Goal: Information Seeking & Learning: Learn about a topic

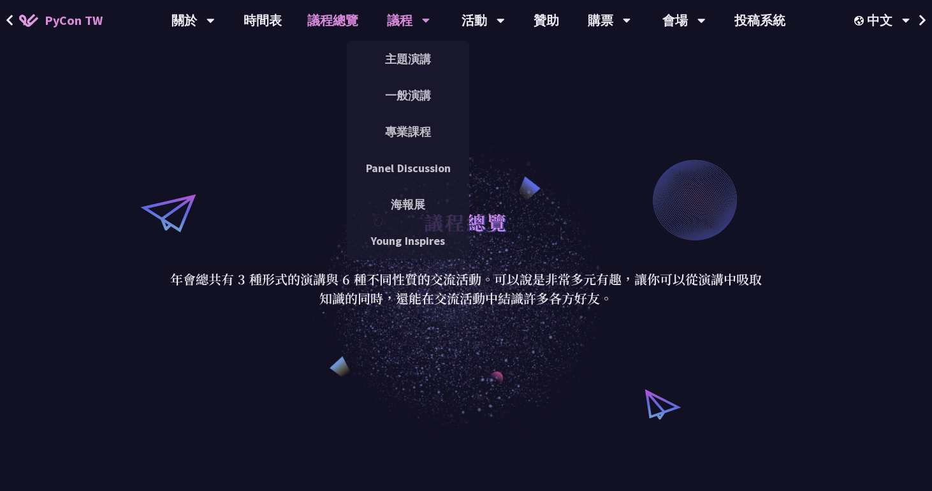
click at [407, 20] on div "議程" at bounding box center [408, 20] width 43 height 41
click at [413, 66] on link "主題演講" at bounding box center [408, 59] width 122 height 30
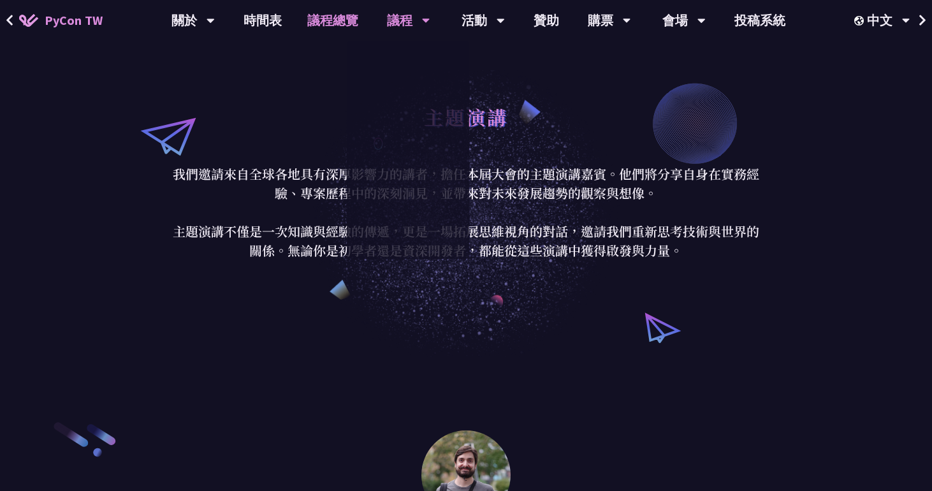
click at [336, 22] on link "議程總覽" at bounding box center [332, 20] width 76 height 41
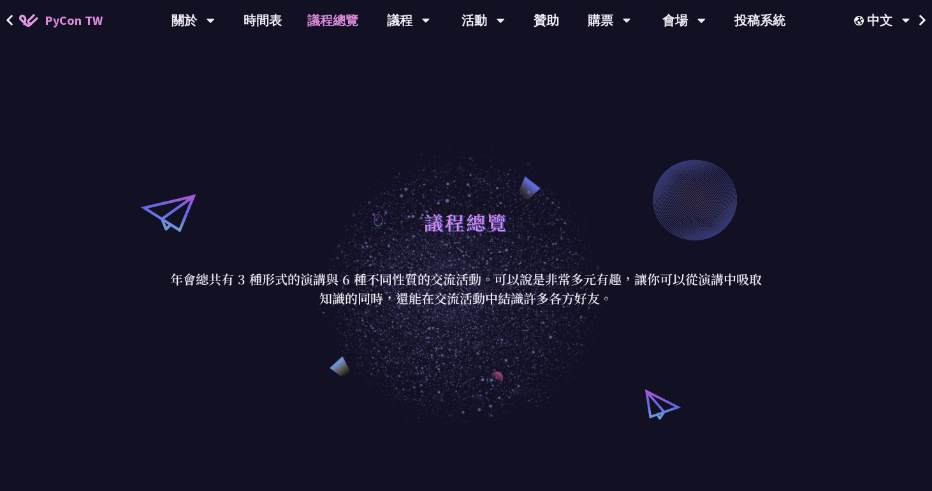
scroll to position [476, 0]
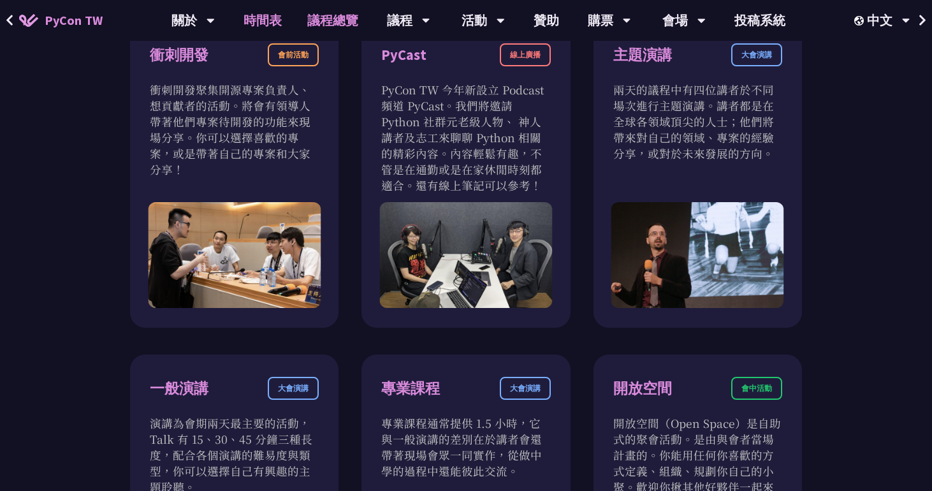
click at [249, 9] on link "時間表" at bounding box center [263, 20] width 64 height 41
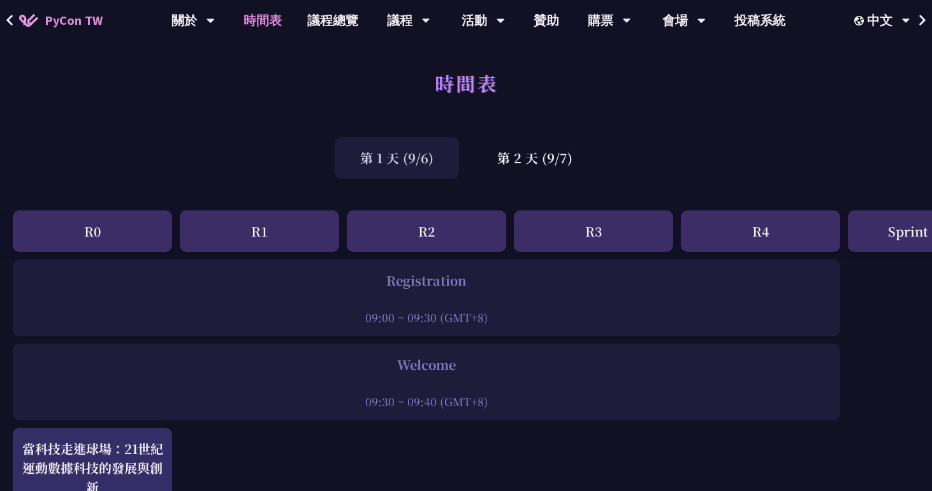
scroll to position [163, 0]
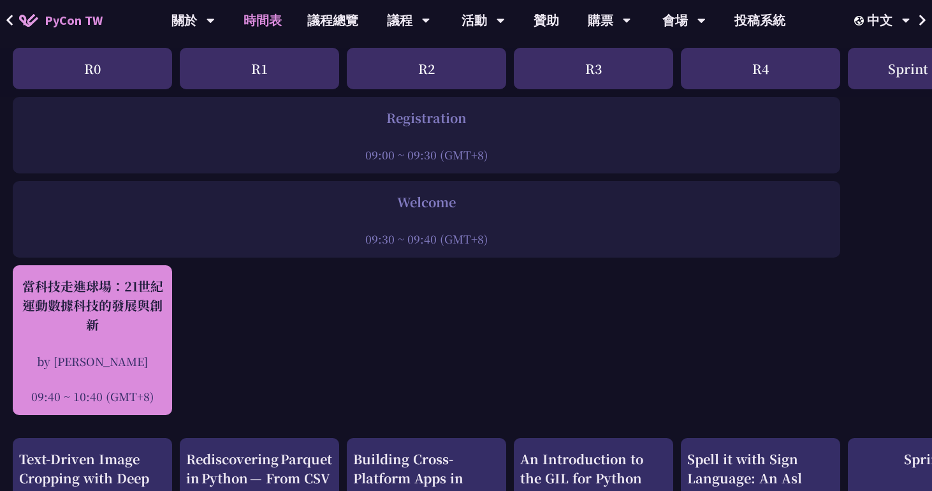
click at [113, 305] on div "當科技走進球場：21世紀運動數據科技的發展與創新" at bounding box center [92, 305] width 147 height 57
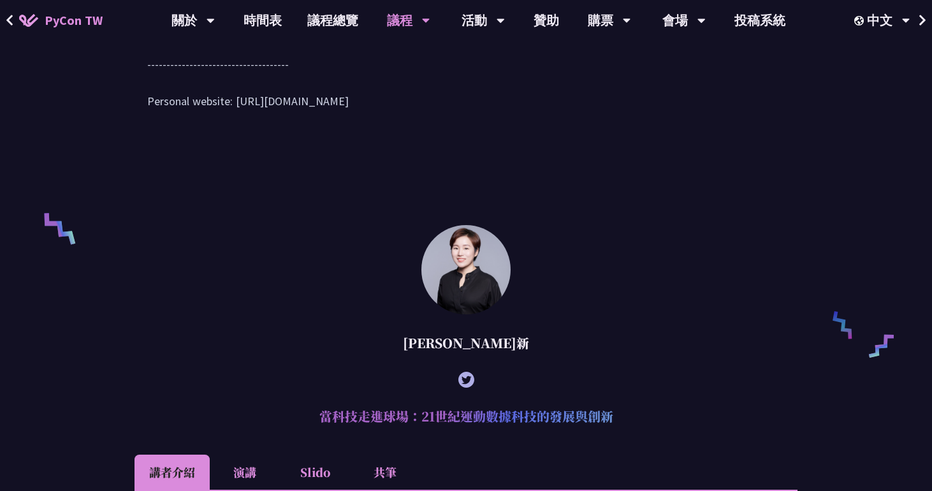
scroll to position [947, 0]
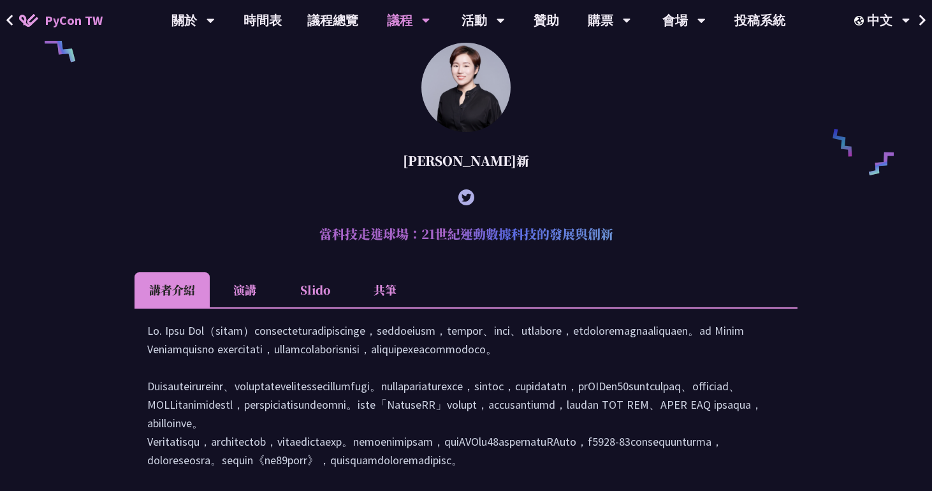
click at [311, 307] on li "Slido" at bounding box center [315, 289] width 70 height 35
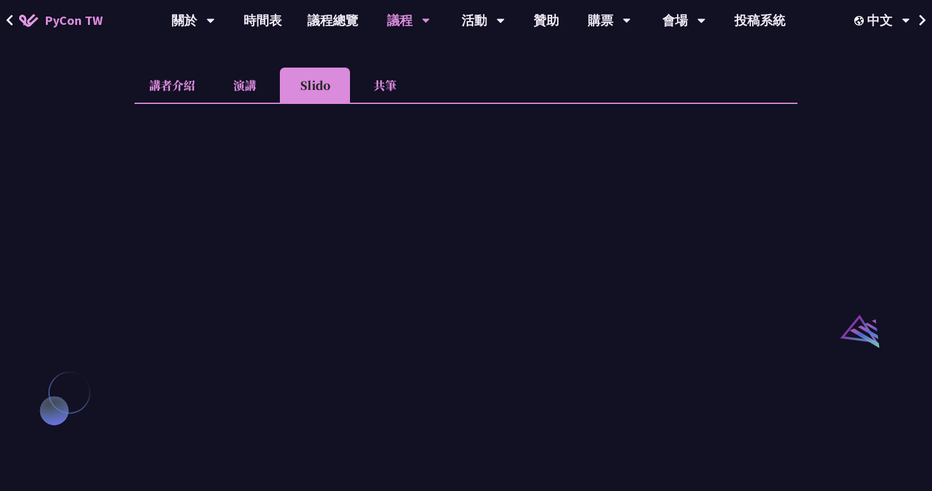
scroll to position [1151, 0]
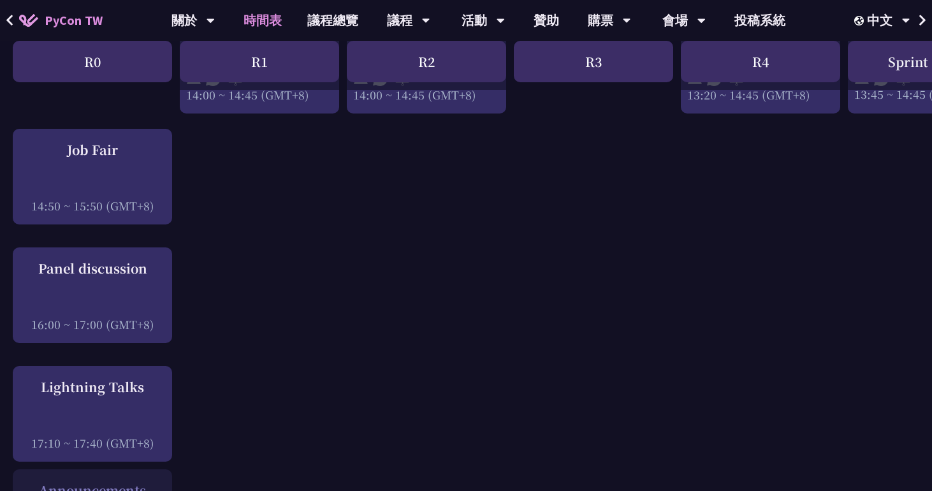
scroll to position [1498, 0]
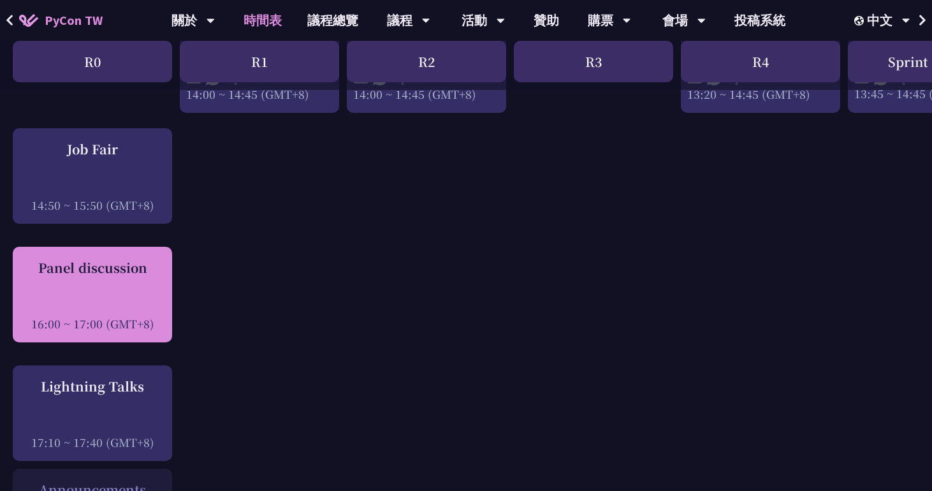
click at [151, 247] on div "Panel discussion 16:00 ~ 17:00 (GMT+8)" at bounding box center [92, 295] width 159 height 96
click at [130, 271] on div "Panel discussion 16:00 ~ 17:00 (GMT+8)" at bounding box center [92, 294] width 147 height 73
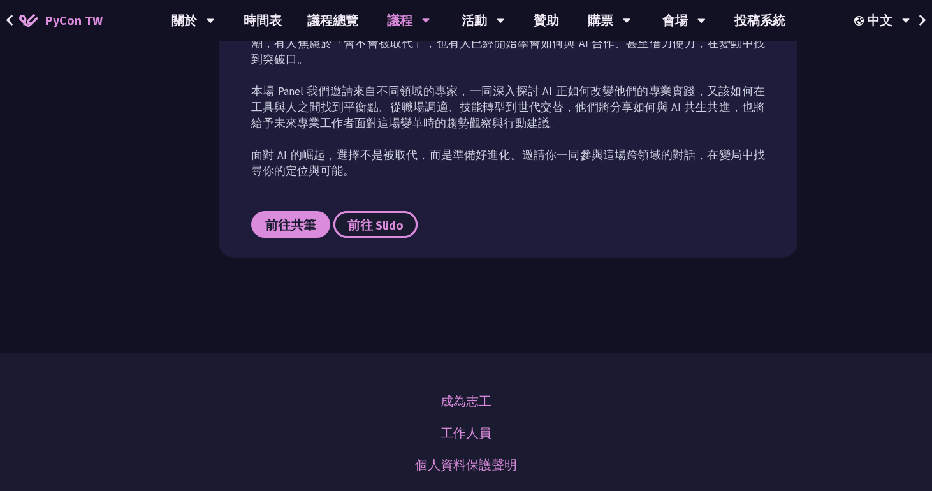
scroll to position [707, 0]
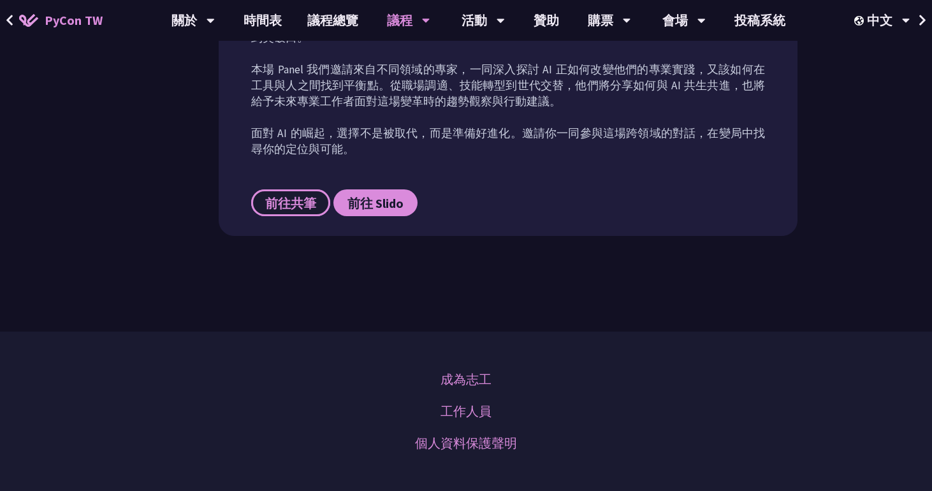
click at [301, 195] on span "前往共筆" at bounding box center [290, 203] width 51 height 16
click at [373, 195] on span "前往 Slido" at bounding box center [375, 203] width 56 height 16
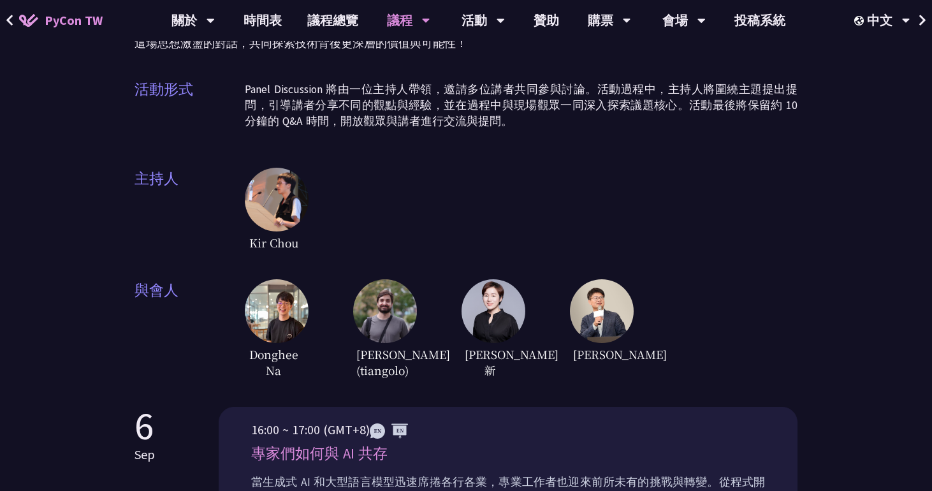
scroll to position [0, 0]
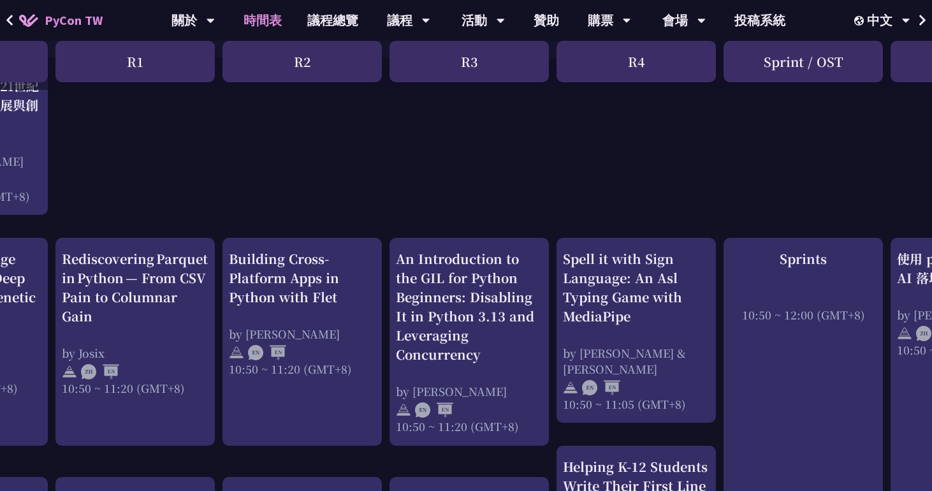
scroll to position [355, 124]
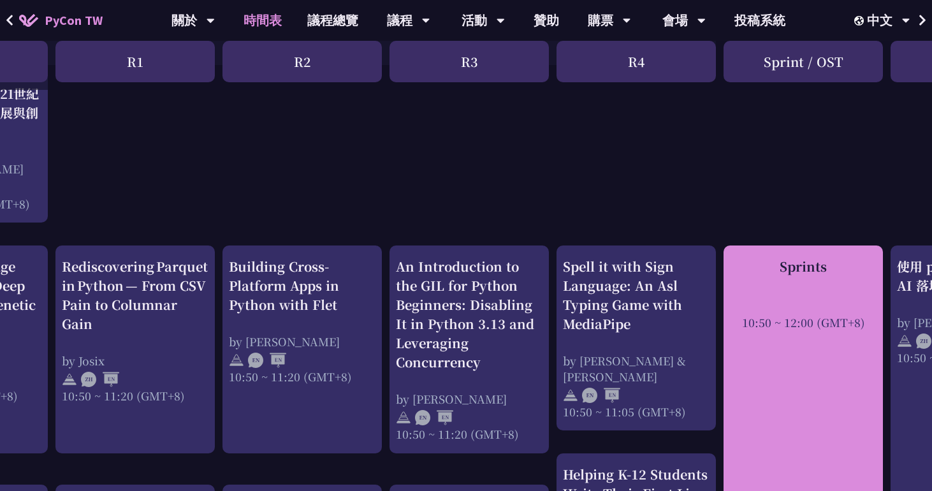
click at [841, 302] on div at bounding box center [803, 304] width 147 height 19
click at [800, 280] on div "Sprints 10:50 ~ 12:00 (GMT+8)" at bounding box center [803, 293] width 147 height 73
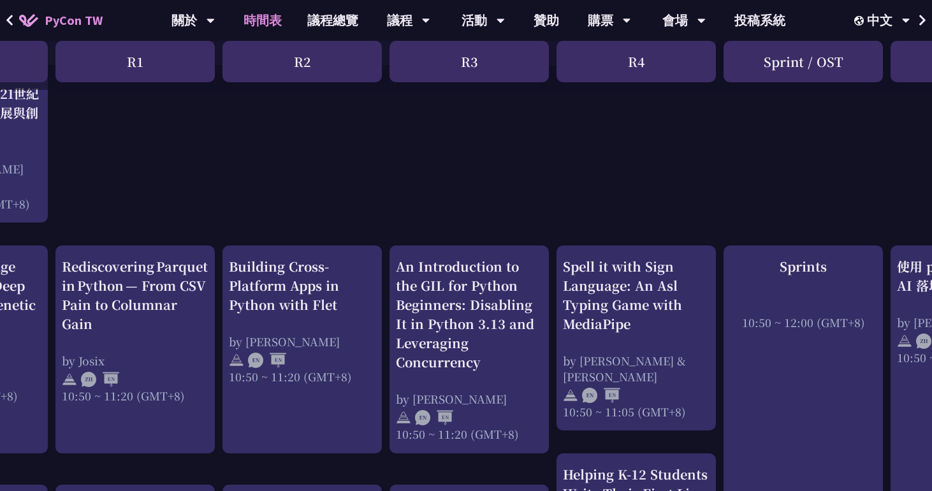
click at [776, 58] on div "Sprint / OST" at bounding box center [802, 61] width 159 height 41
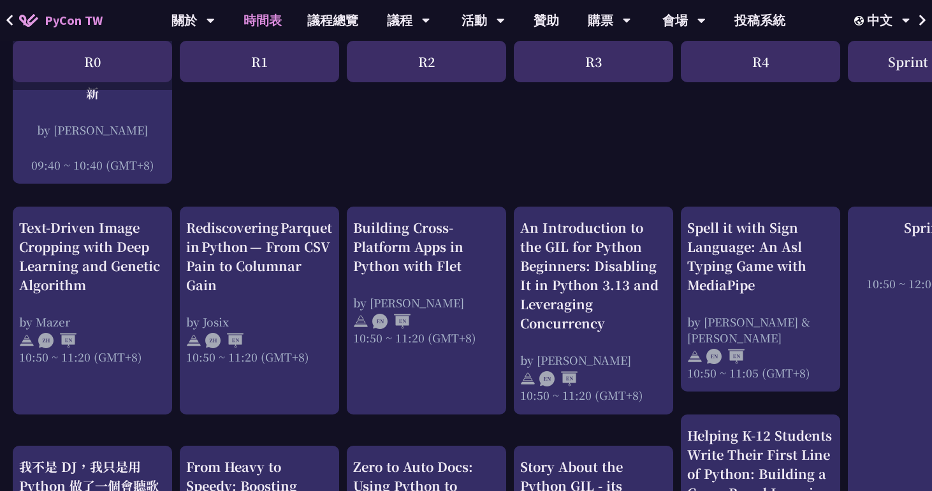
scroll to position [327, 0]
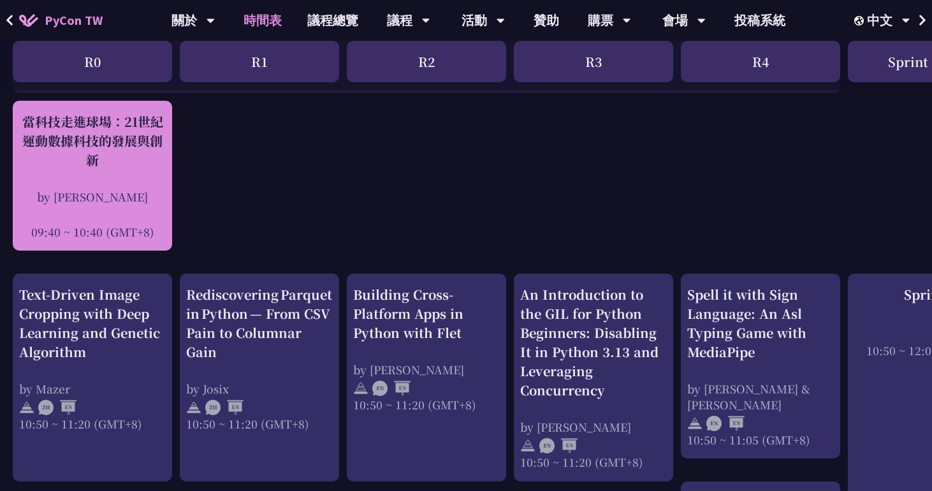
click at [116, 137] on div "當科技走進球場：21世紀運動數據科技的發展與創新" at bounding box center [92, 140] width 147 height 57
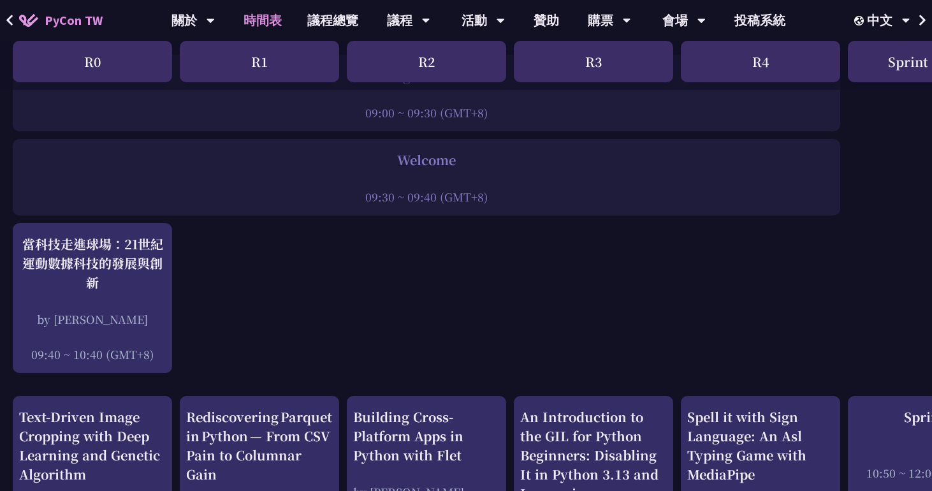
scroll to position [203, 0]
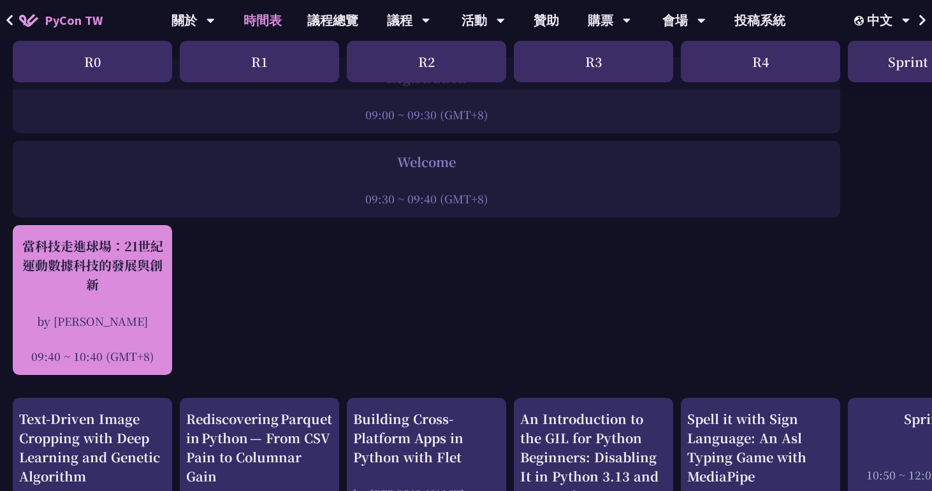
click at [126, 244] on div "當科技走進球場：21世紀運動數據科技的發展與創新" at bounding box center [92, 264] width 147 height 57
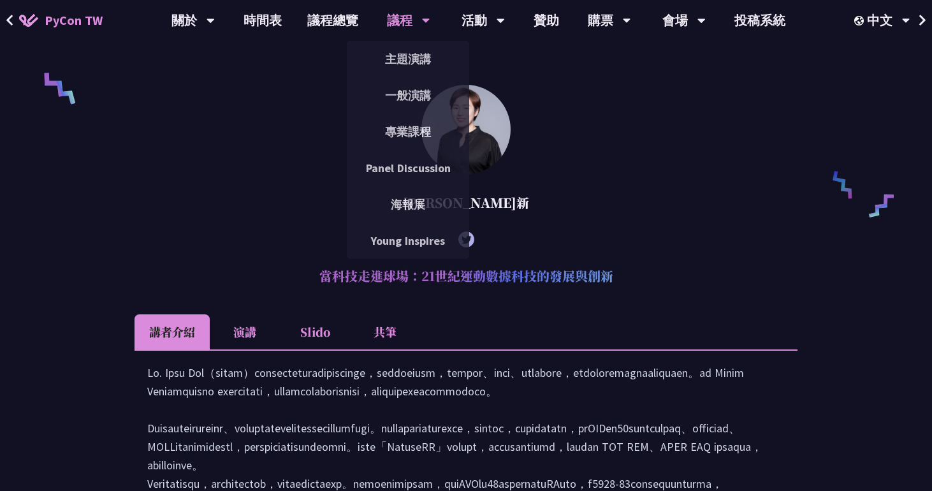
scroll to position [947, 0]
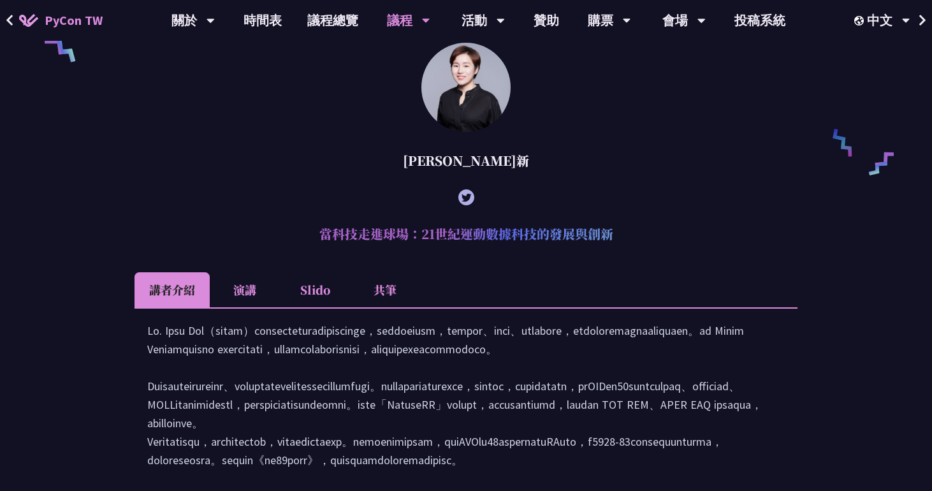
drag, startPoint x: 321, startPoint y: 252, endPoint x: 700, endPoint y: 256, distance: 379.8
click at [700, 253] on h2 "當科技走進球場：21世紀運動數據科技的發展與創新" at bounding box center [465, 234] width 663 height 38
copy h2 "當科技走進球場：21世紀運動數據科技的發展與創新"
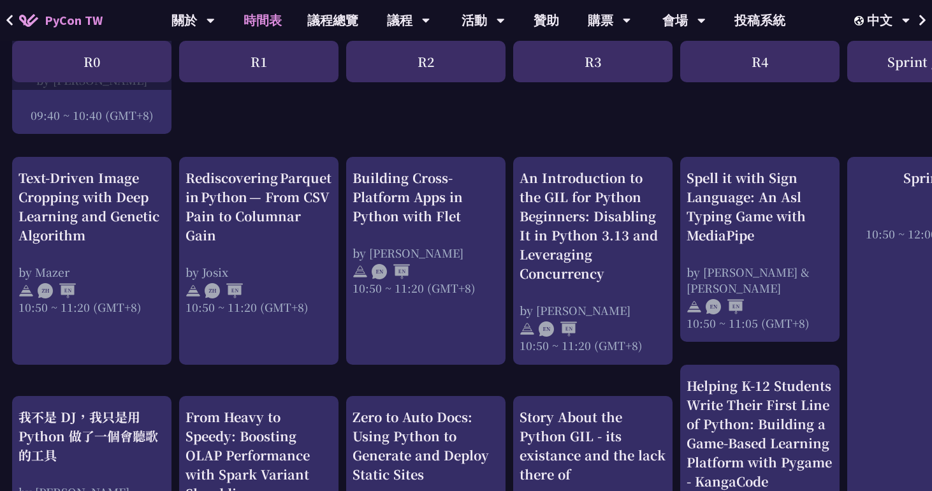
scroll to position [445, 1]
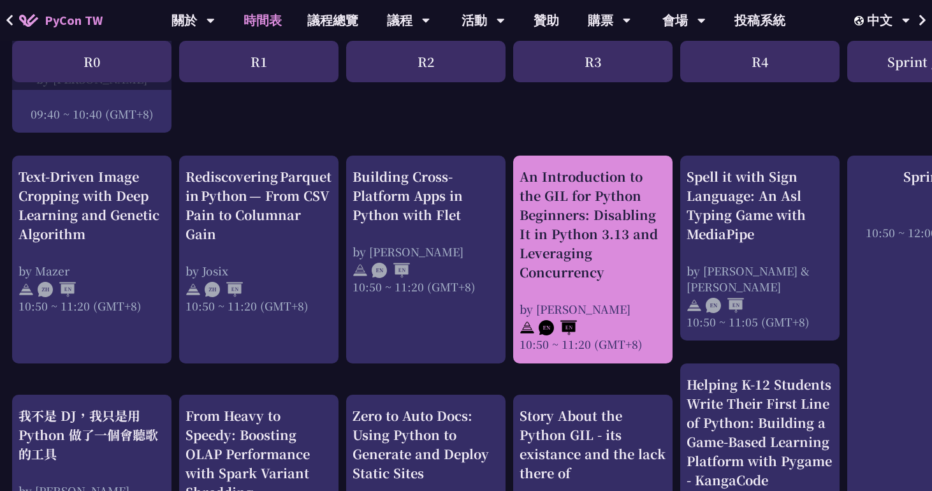
click at [590, 213] on div "An Introduction to the GIL for Python Beginners: Disabling It in Python 3.13 an…" at bounding box center [592, 224] width 147 height 115
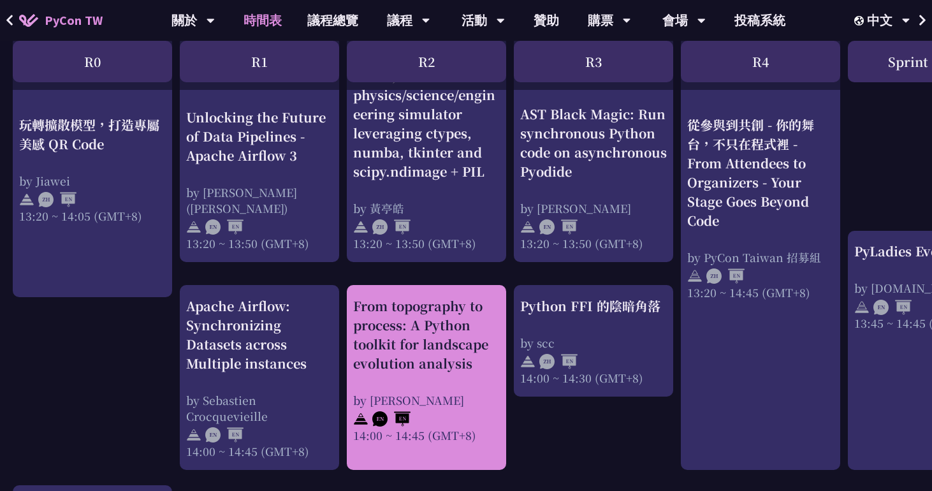
scroll to position [1147, 0]
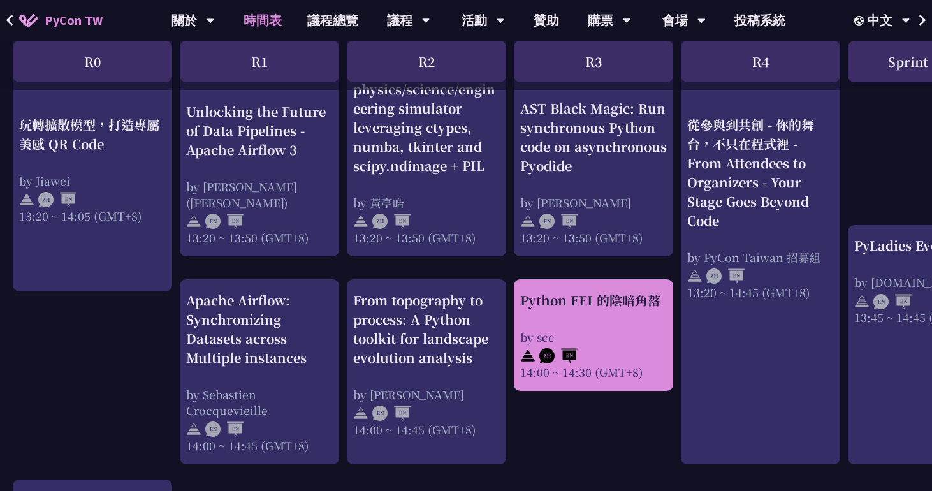
click at [616, 331] on div "by scc" at bounding box center [593, 337] width 147 height 16
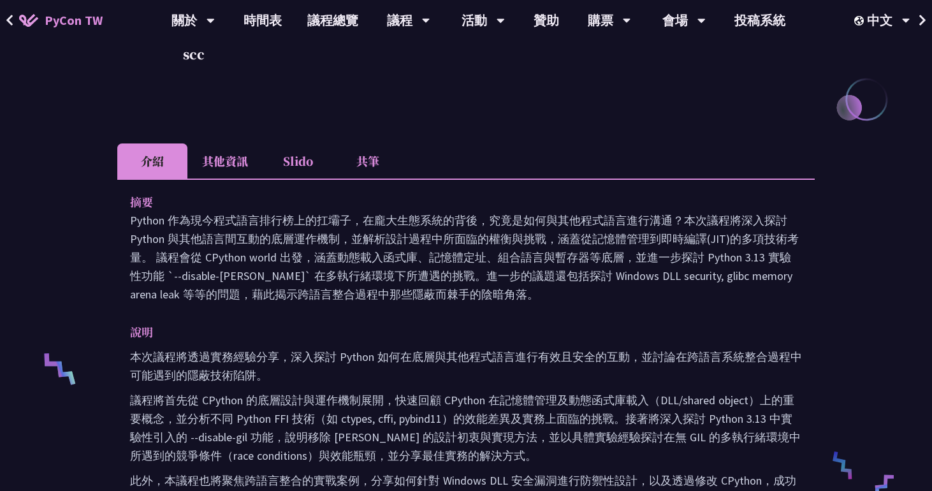
scroll to position [268, 0]
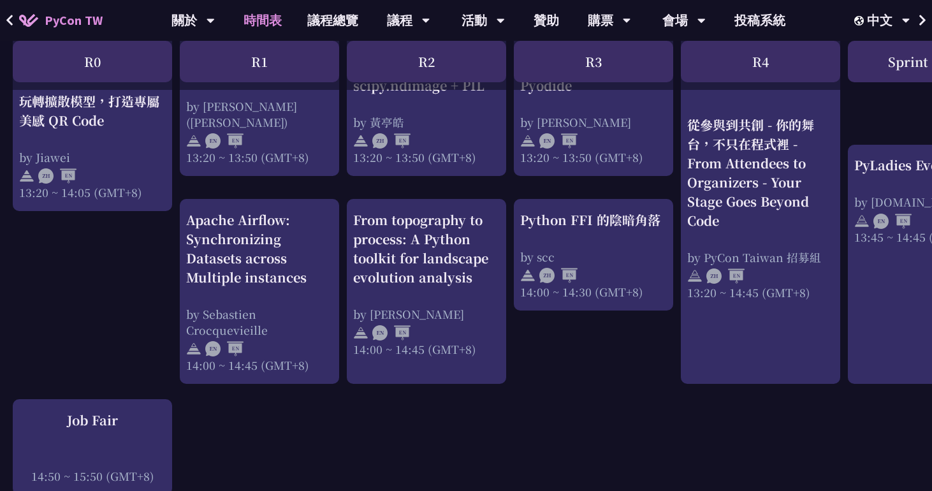
scroll to position [1226, 0]
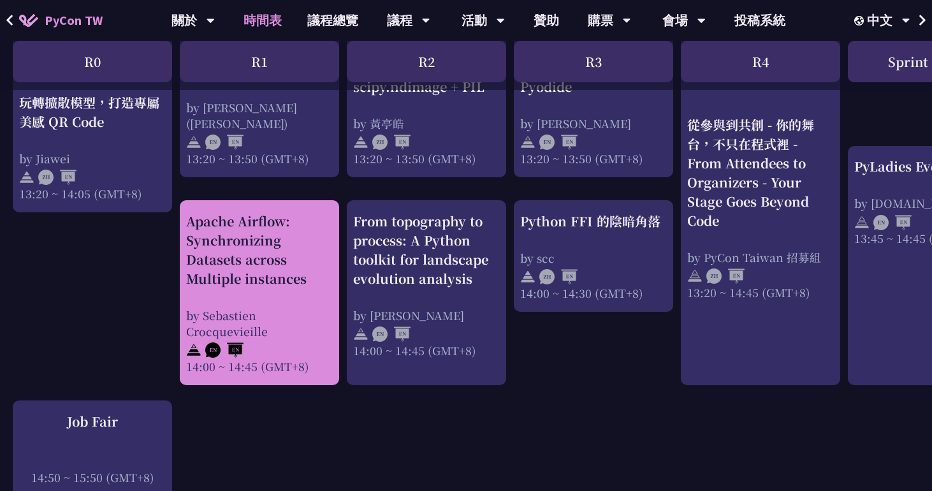
click at [309, 294] on div "Apache Airflow: Synchronizing Datasets across Multiple instances by [PERSON_NAM…" at bounding box center [259, 293] width 147 height 163
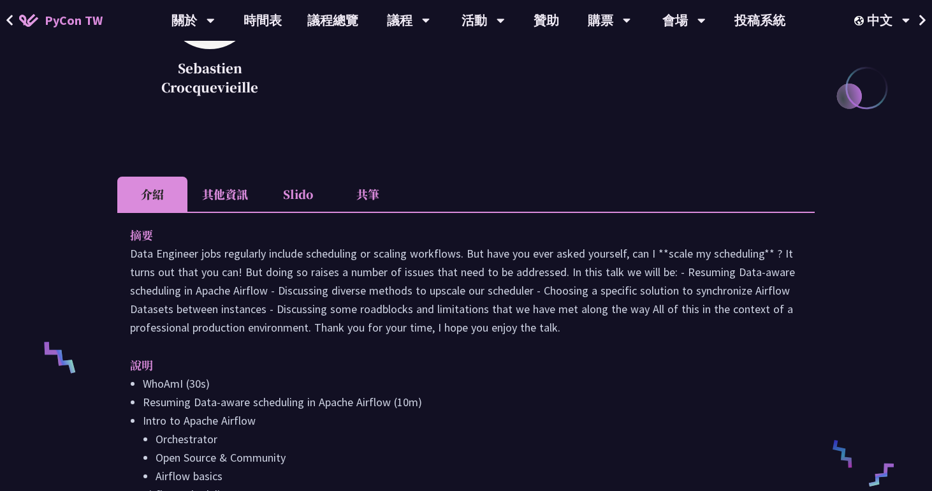
scroll to position [598, 0]
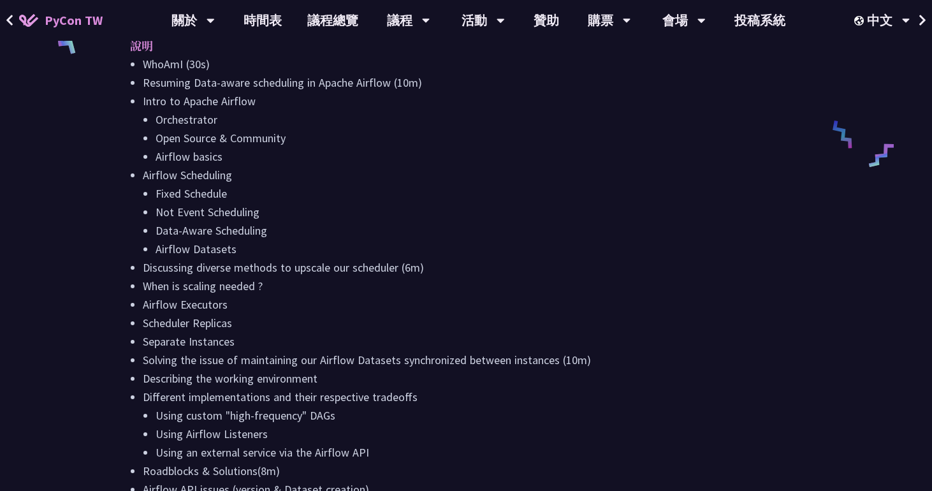
scroll to position [1226, 0]
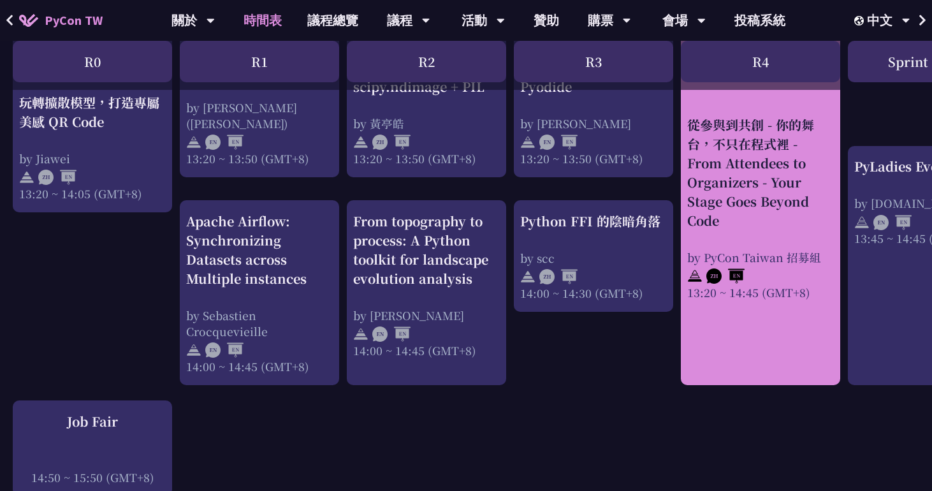
click at [755, 192] on div "從參與到共創 - 你的舞台，不只在程式裡 - From Attendees to Organizers - Your Stage Goes Beyond Co…" at bounding box center [760, 172] width 147 height 115
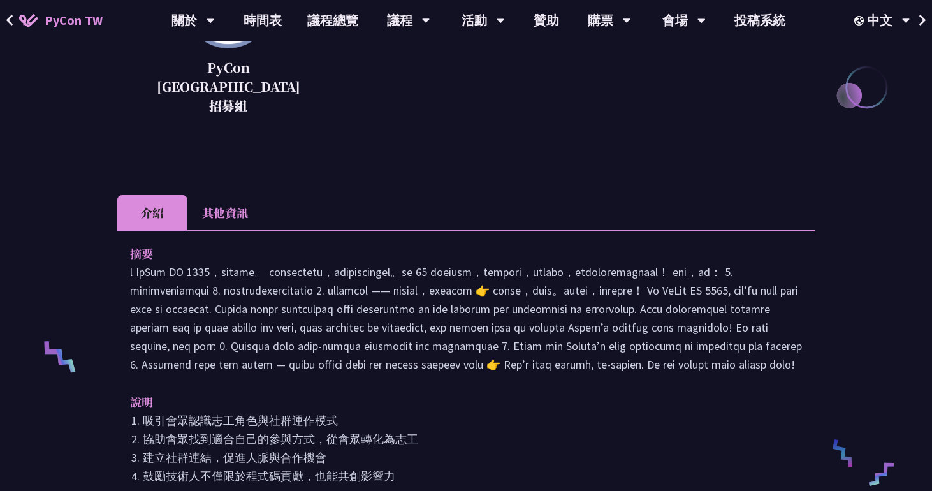
scroll to position [563, 0]
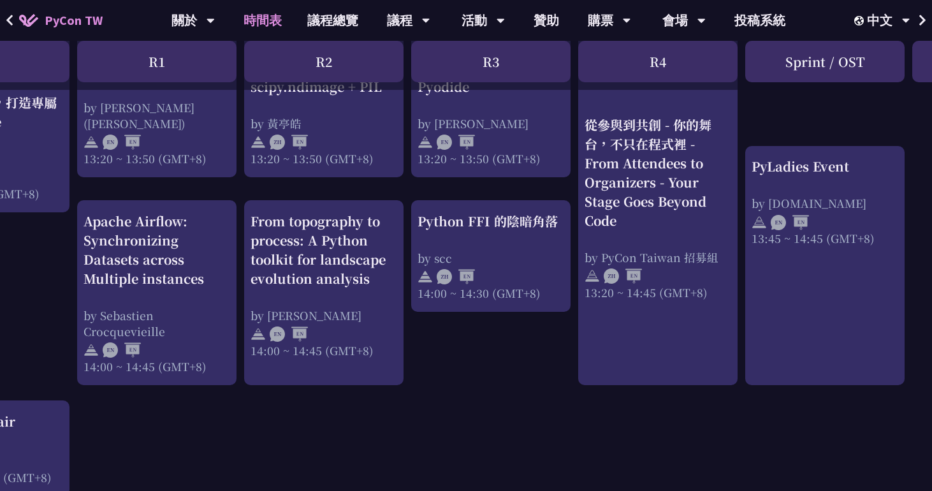
scroll to position [1226, 102]
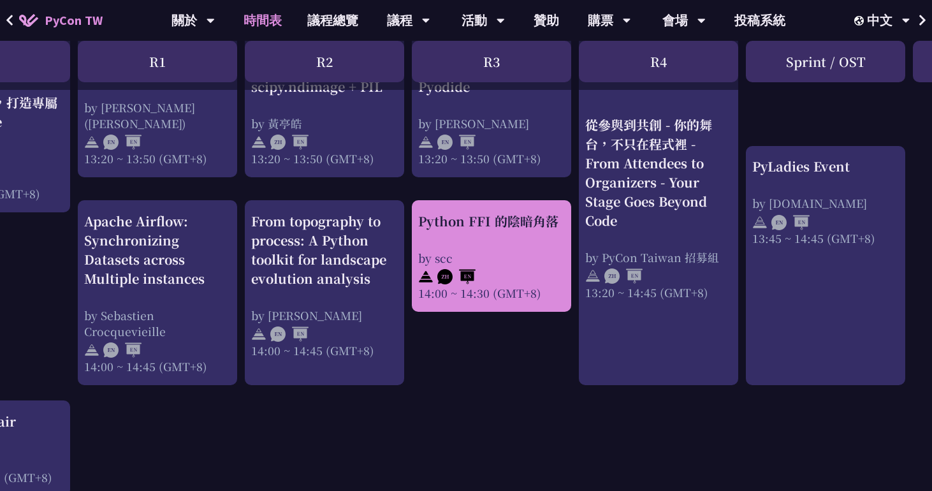
click at [527, 218] on div "Python FFI 的陰暗角落" at bounding box center [491, 221] width 147 height 19
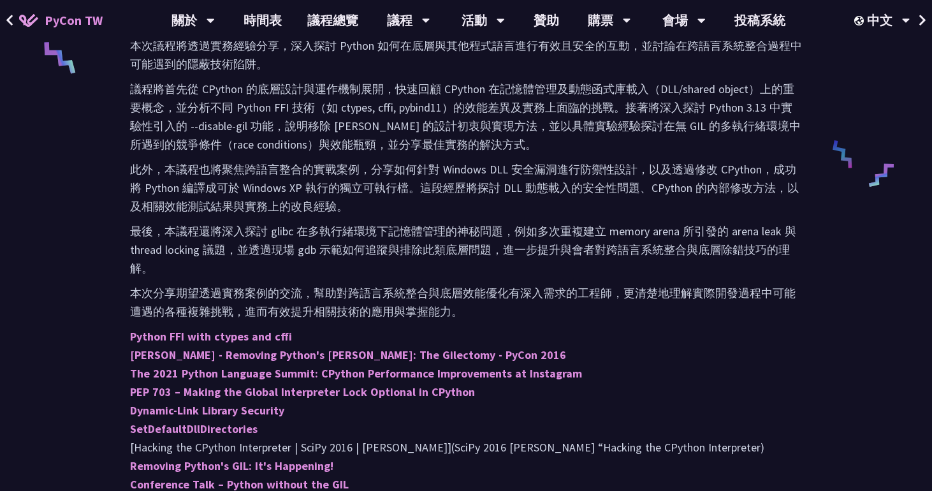
scroll to position [618, 0]
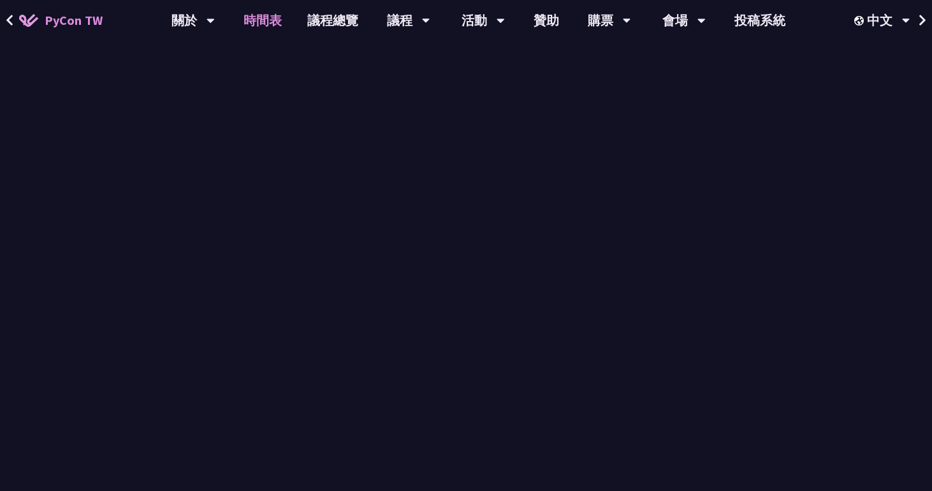
scroll to position [1226, 0]
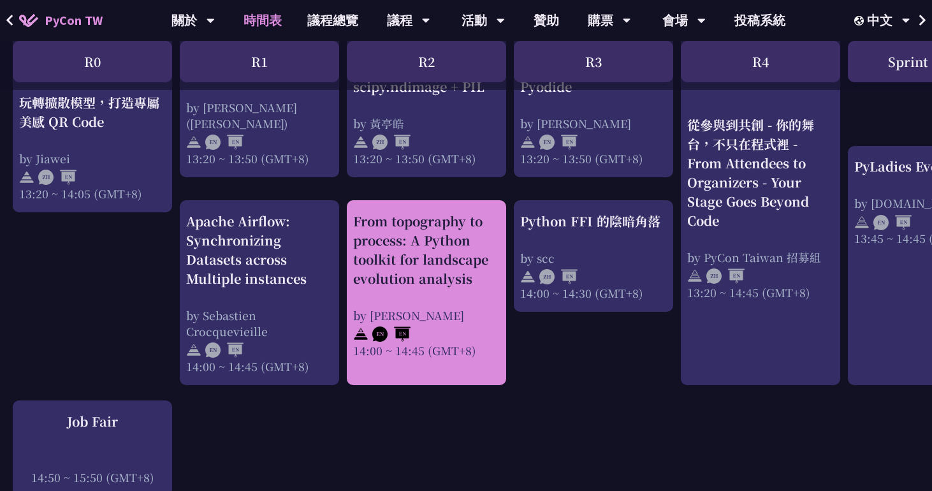
click at [444, 233] on div "From topography to process: A Python toolkit for landscape evolution analysis" at bounding box center [426, 250] width 147 height 76
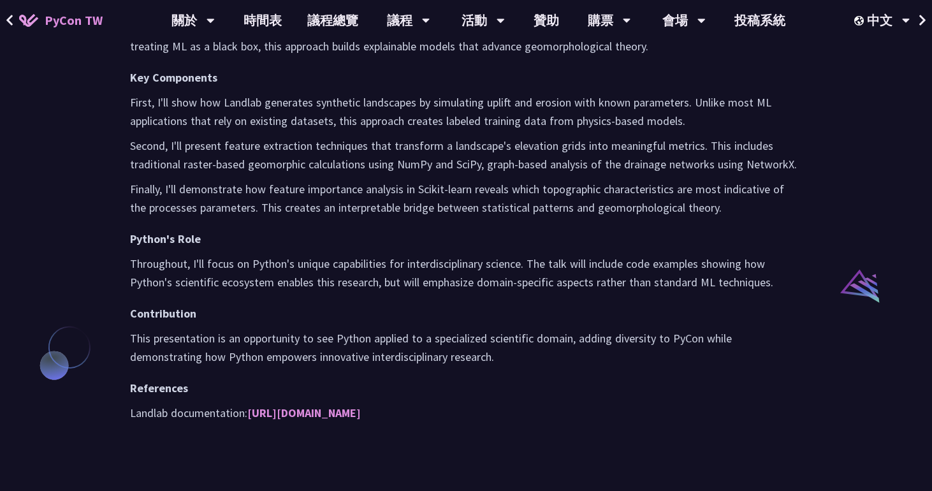
scroll to position [636, 0]
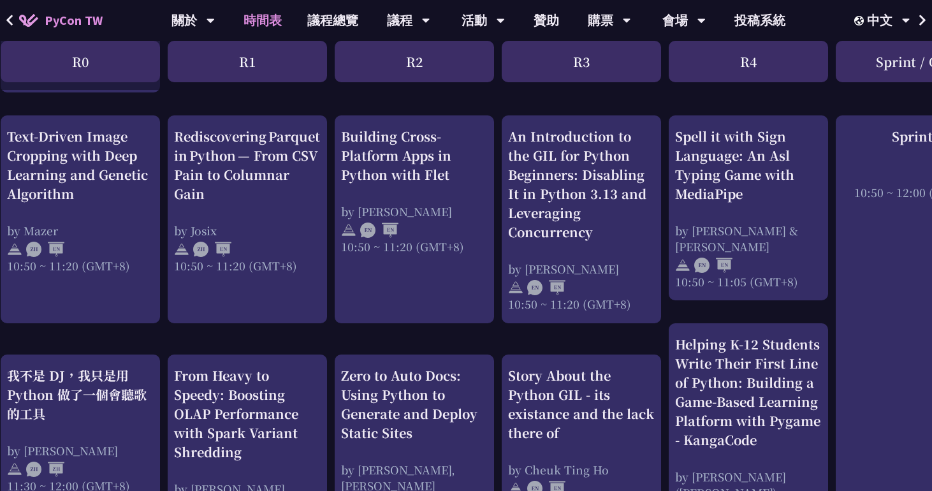
scroll to position [484, 12]
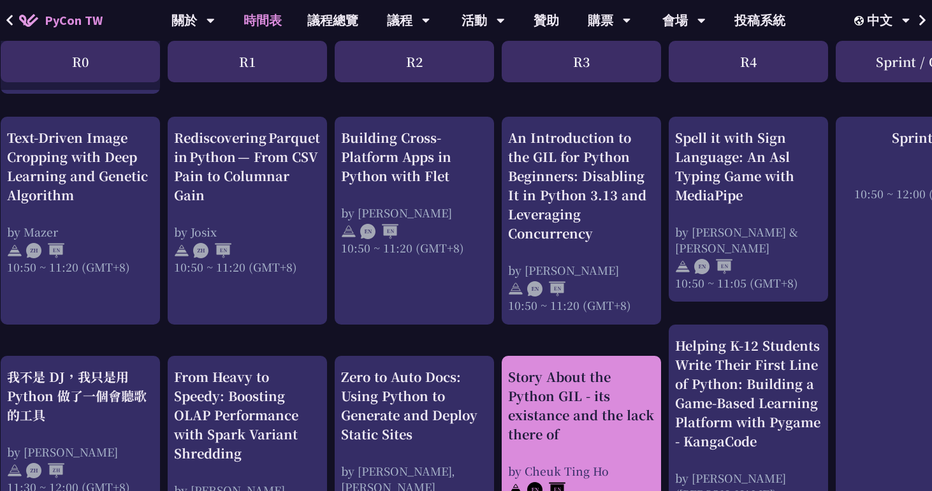
click at [544, 406] on div "Story About the Python GIL - its existance and the lack there of" at bounding box center [581, 405] width 147 height 76
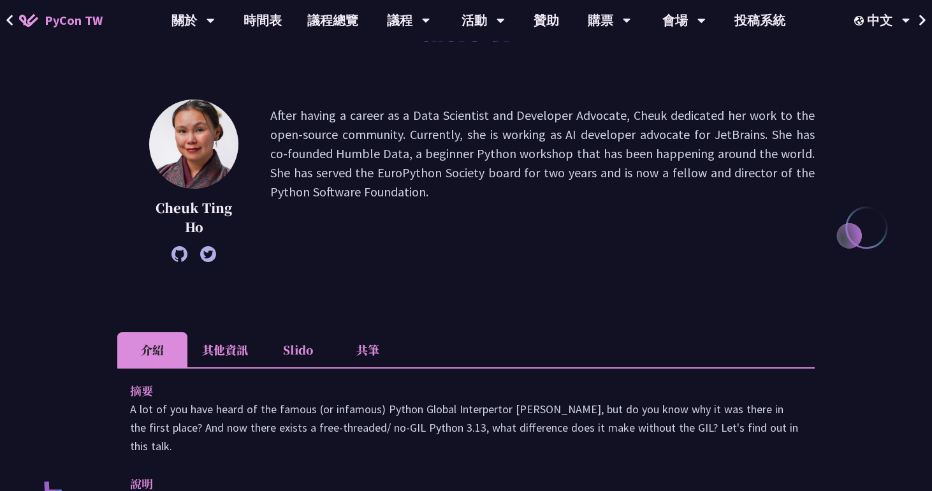
scroll to position [329, 0]
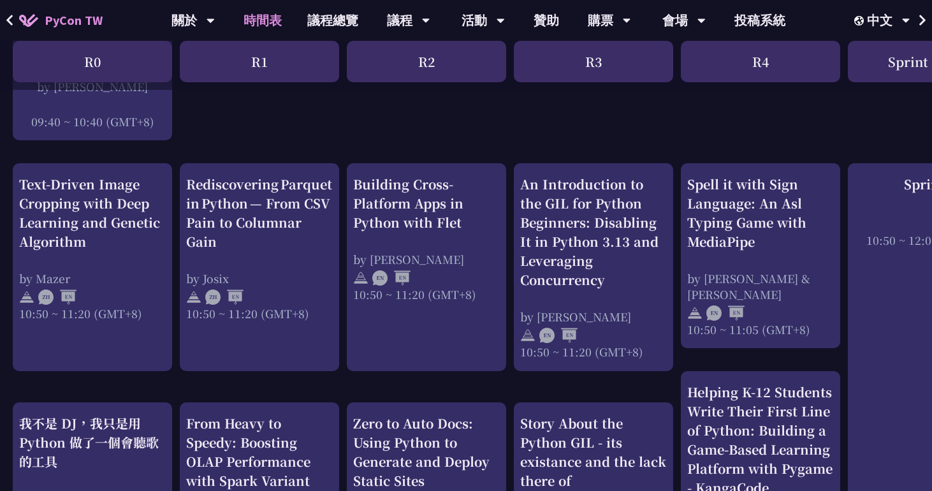
scroll to position [437, 0]
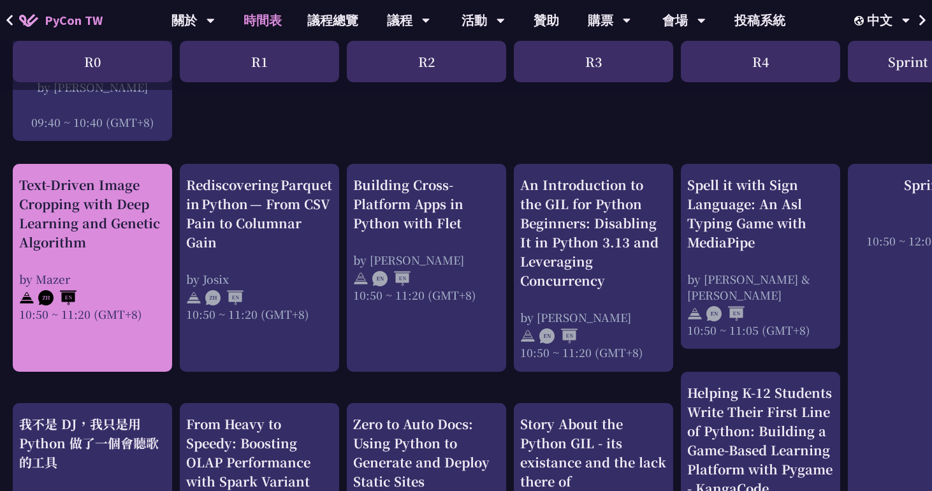
click at [129, 205] on div "Text-Driven Image Cropping with Deep Learning and Genetic Algorithm" at bounding box center [92, 213] width 147 height 76
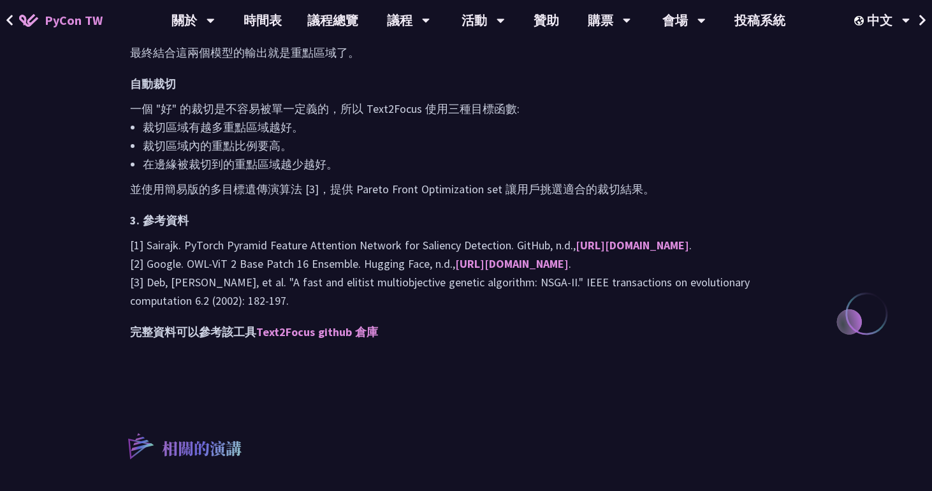
scroll to position [1222, 0]
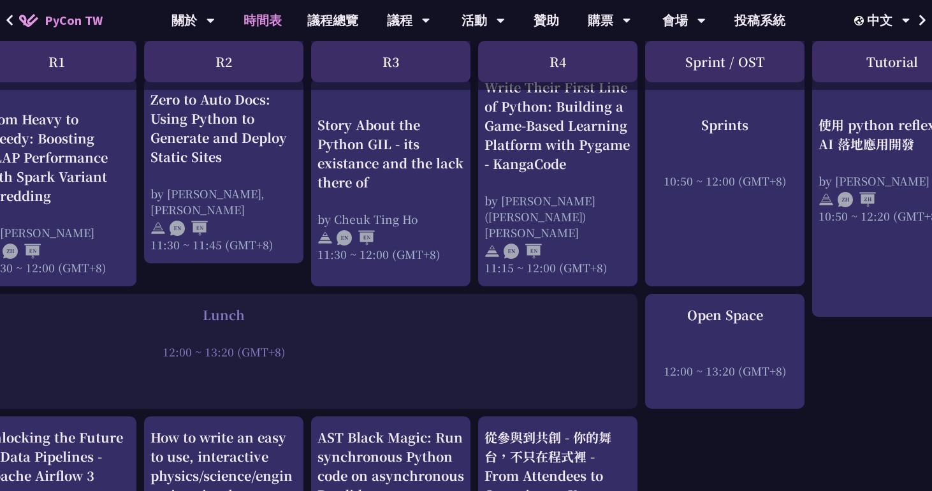
scroll to position [761, 213]
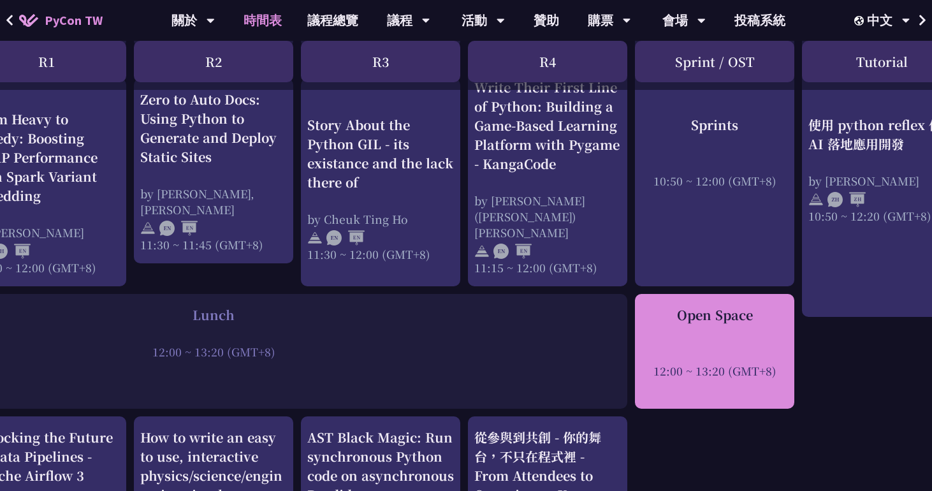
click at [730, 347] on div at bounding box center [714, 353] width 147 height 19
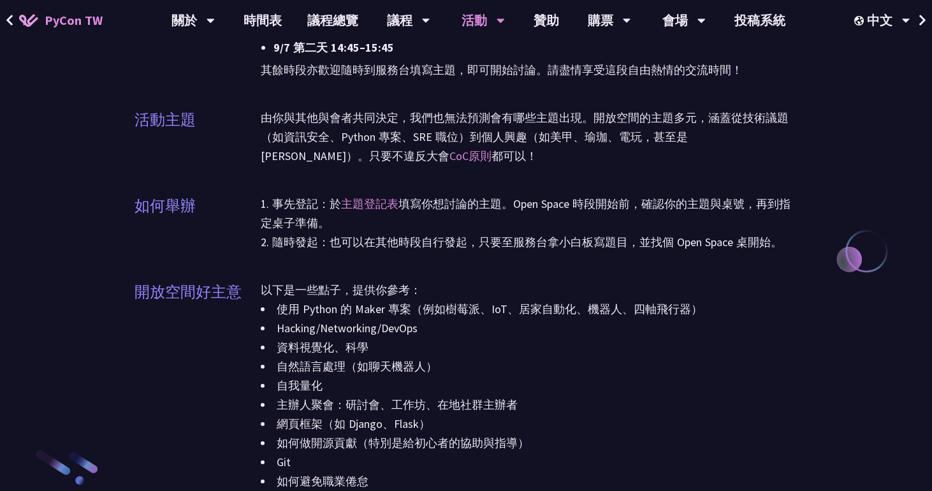
scroll to position [1254, 0]
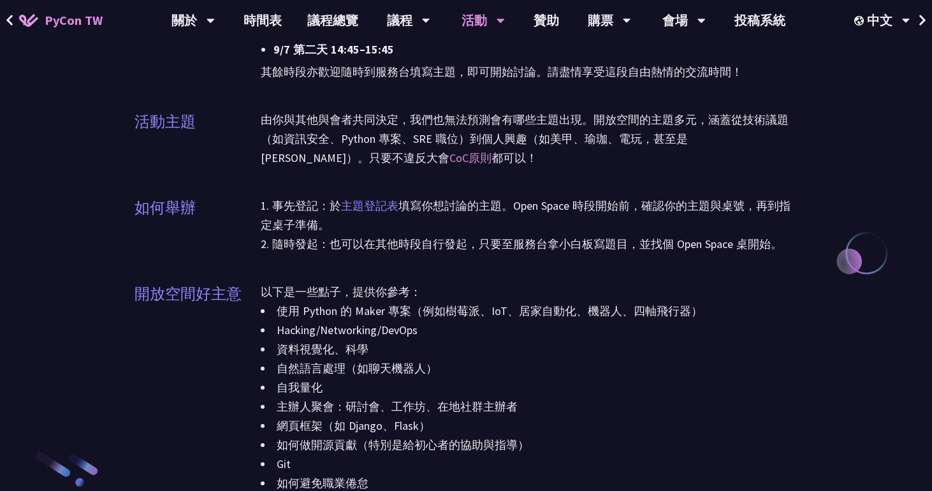
click at [368, 208] on link "主題登記表" at bounding box center [369, 205] width 57 height 15
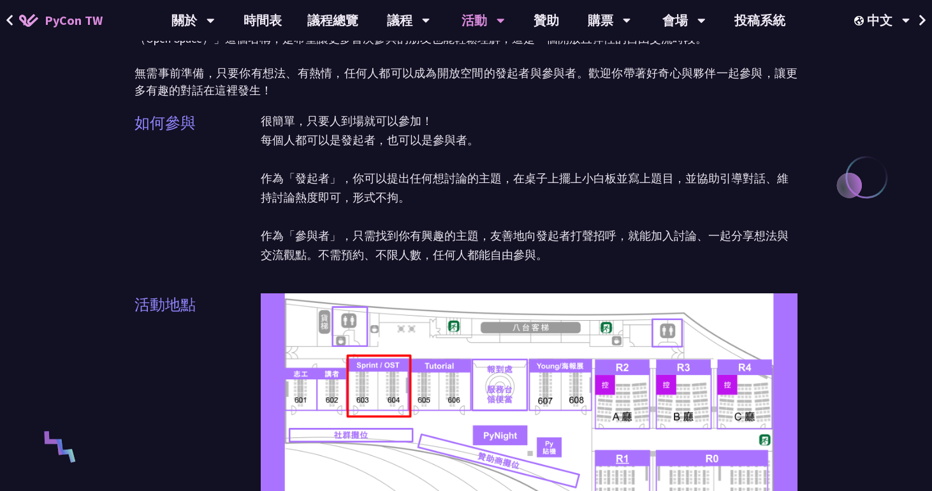
scroll to position [0, 0]
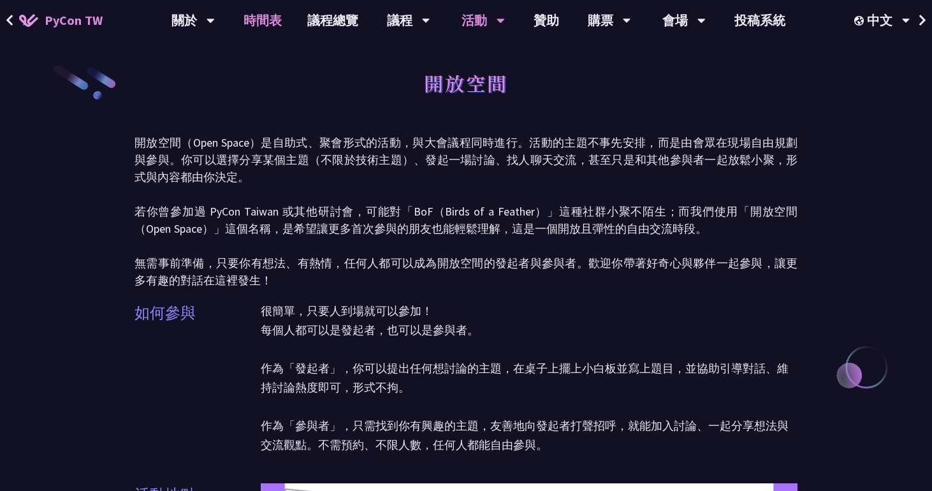
click at [251, 27] on link "時間表" at bounding box center [263, 20] width 64 height 41
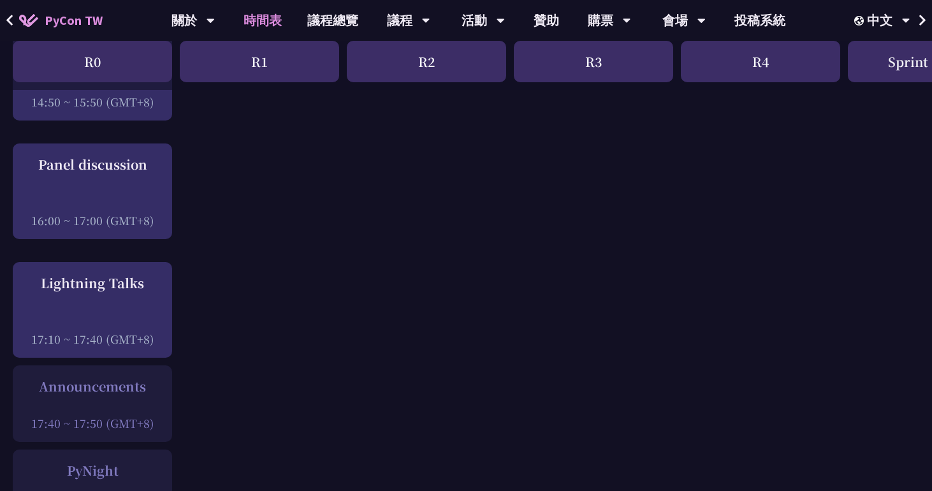
scroll to position [1594, 0]
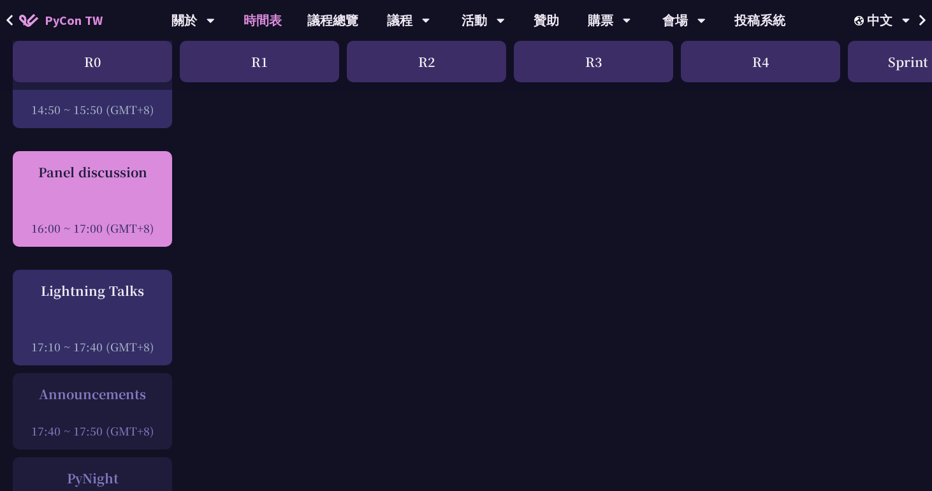
click at [120, 191] on div "Panel discussion 16:00 ~ 17:00 (GMT+8)" at bounding box center [92, 199] width 147 height 73
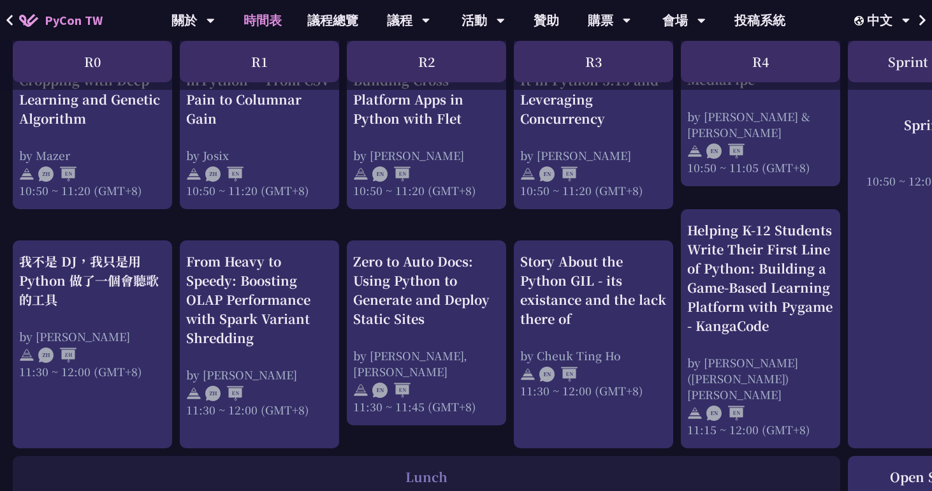
scroll to position [573, 0]
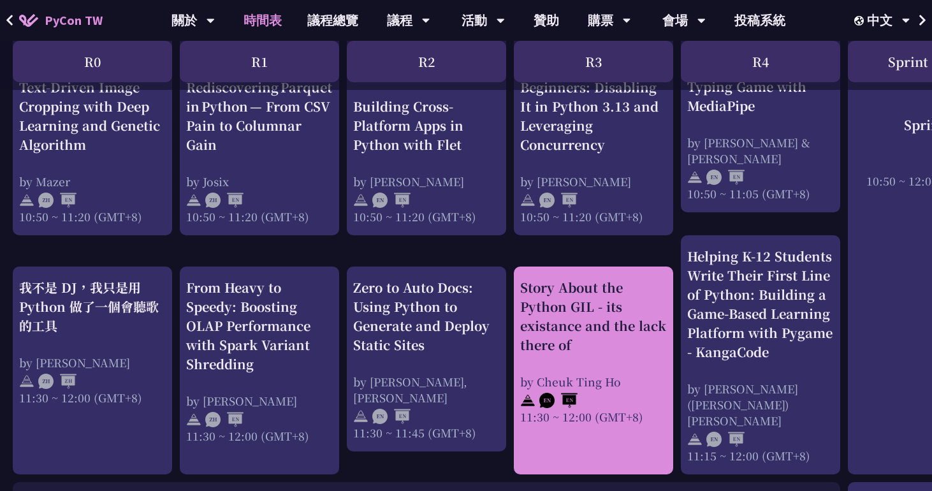
click at [586, 321] on div "Story About the Python GIL - its existance and the lack there of" at bounding box center [593, 316] width 147 height 76
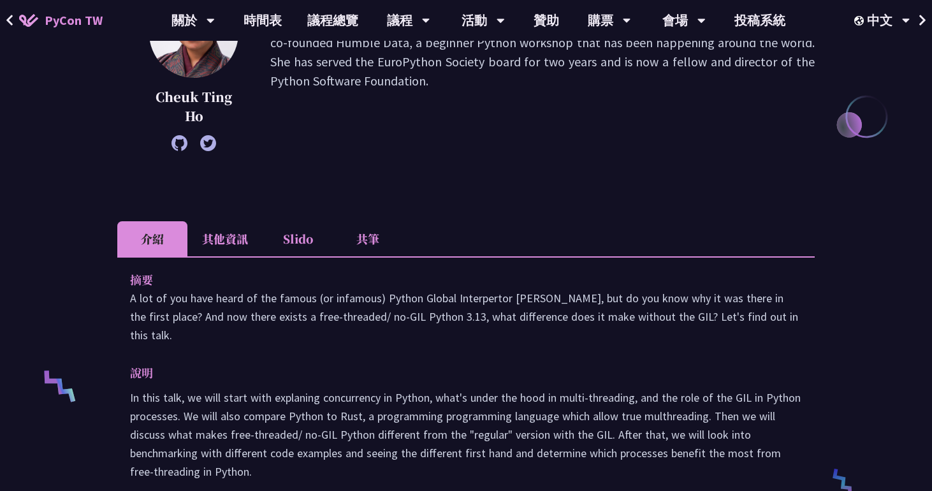
scroll to position [310, 0]
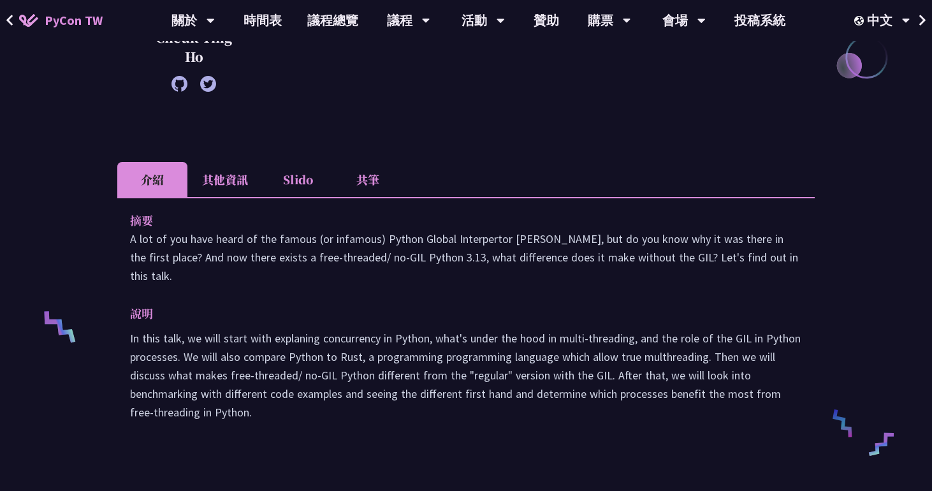
click at [271, 180] on li "Slido" at bounding box center [298, 179] width 70 height 35
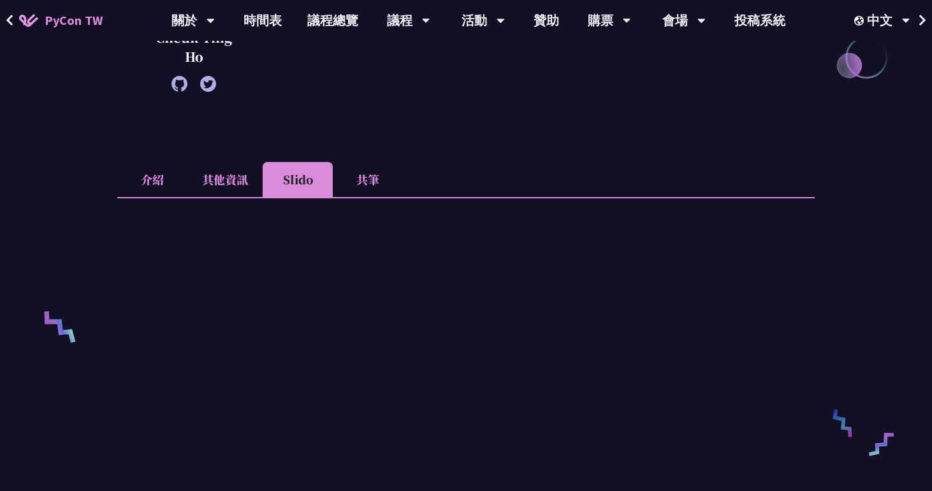
click at [232, 180] on li "其他資訊" at bounding box center [224, 179] width 75 height 35
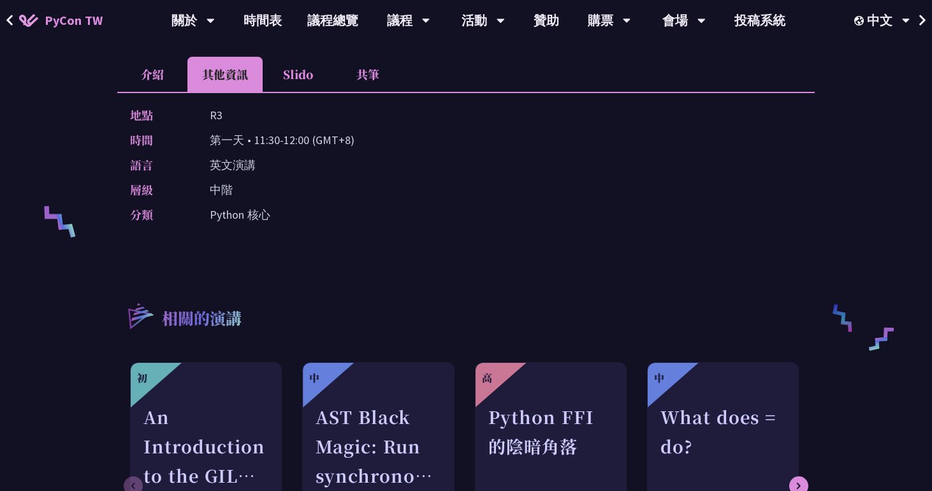
scroll to position [391, 0]
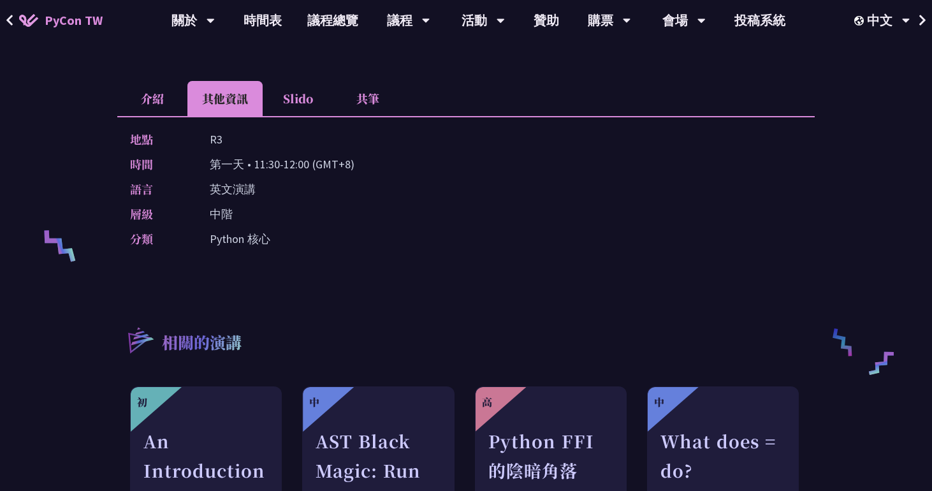
click at [286, 105] on li "Slido" at bounding box center [298, 98] width 70 height 35
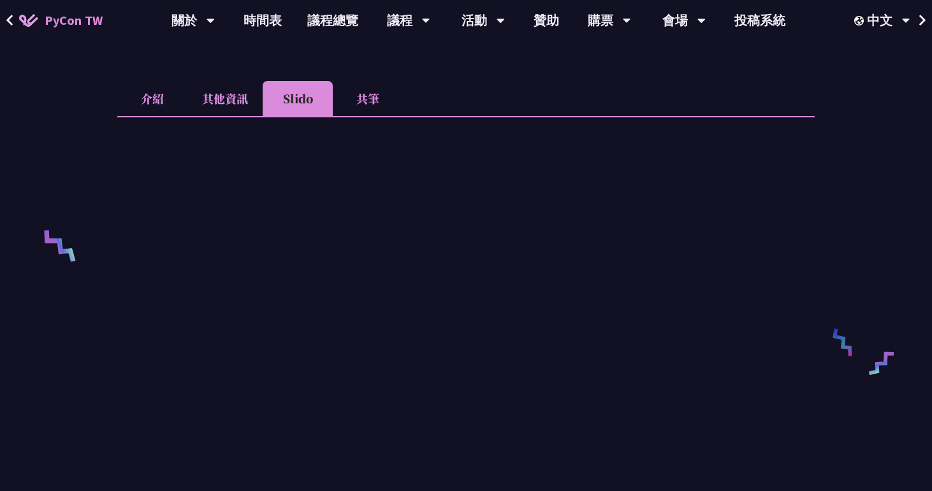
click at [145, 119] on div at bounding box center [465, 384] width 697 height 537
click at [146, 101] on li "介紹" at bounding box center [152, 98] width 70 height 35
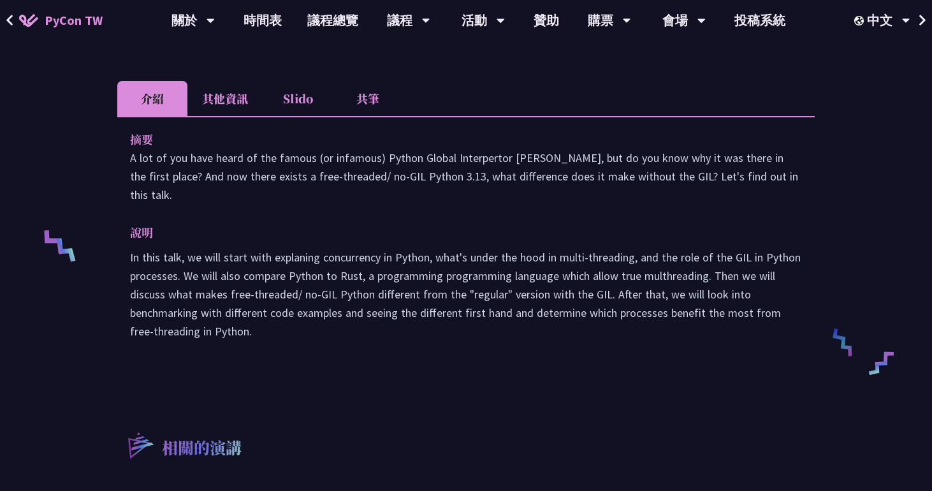
click at [293, 98] on li "Slido" at bounding box center [298, 98] width 70 height 35
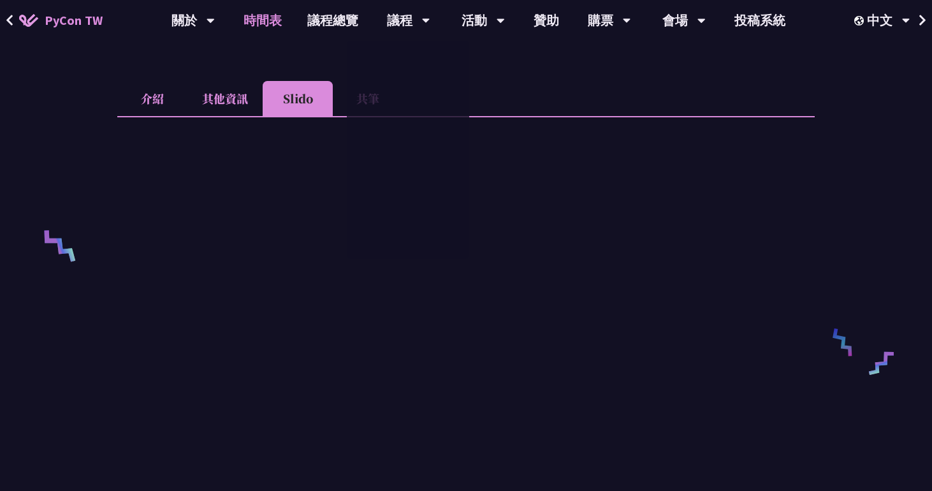
click at [259, 24] on link "時間表" at bounding box center [263, 20] width 64 height 41
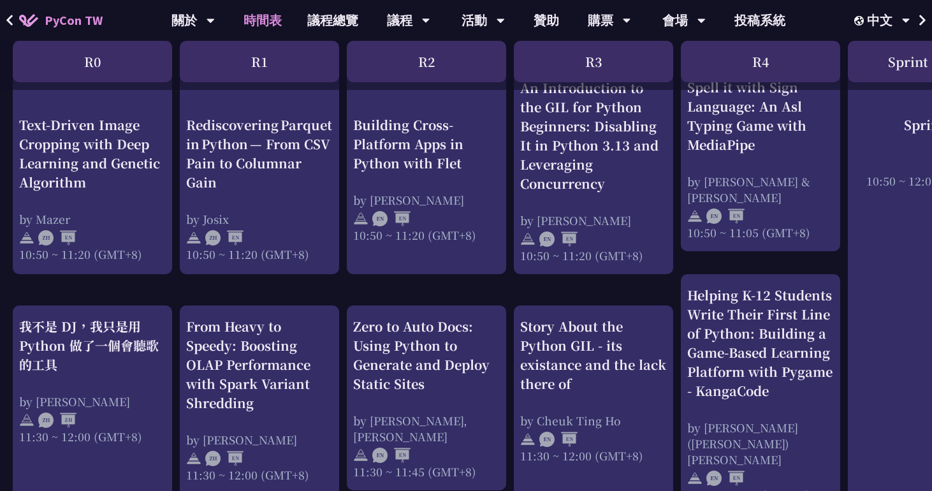
scroll to position [533, 0]
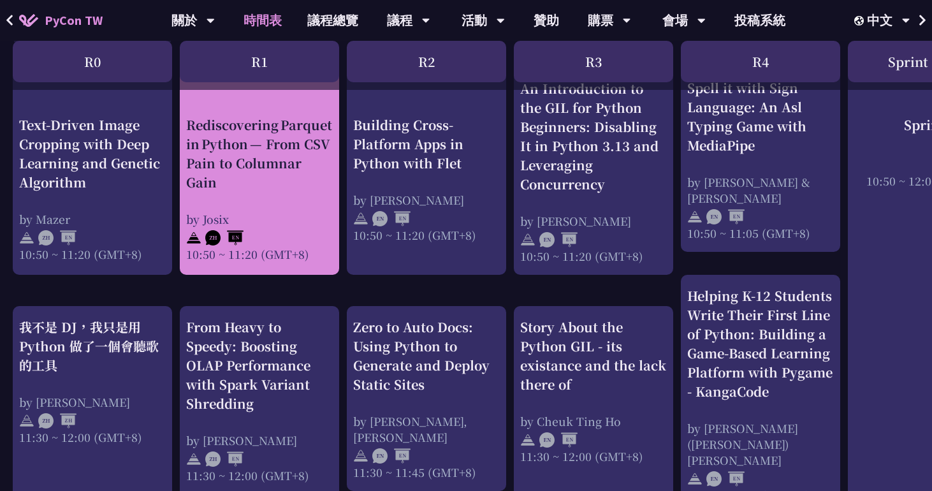
click at [226, 150] on div "Rediscovering Parquet in Python — From CSV Pain to Columnar Gain" at bounding box center [259, 153] width 147 height 76
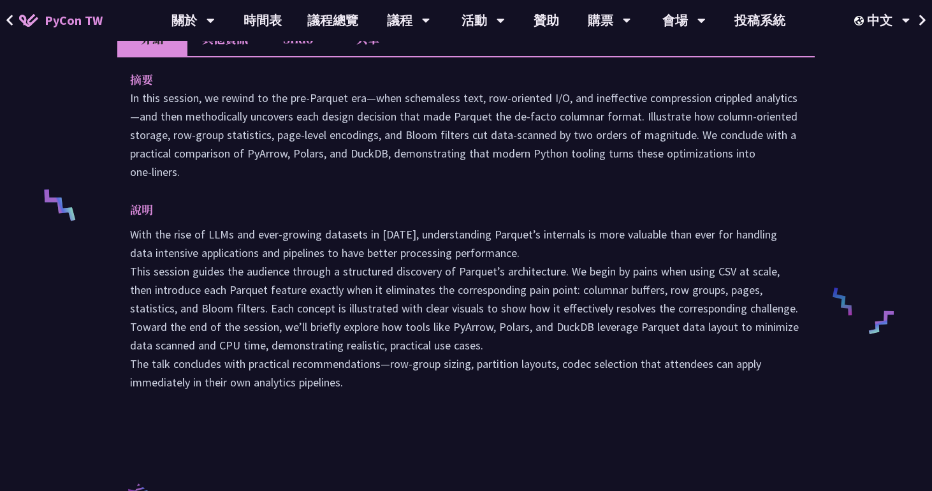
scroll to position [312, 0]
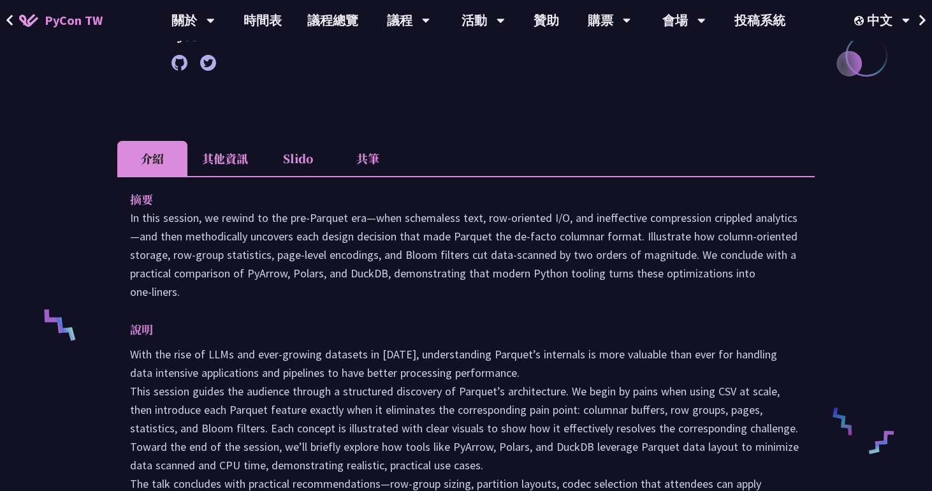
click at [226, 150] on li "其他資訊" at bounding box center [224, 158] width 75 height 35
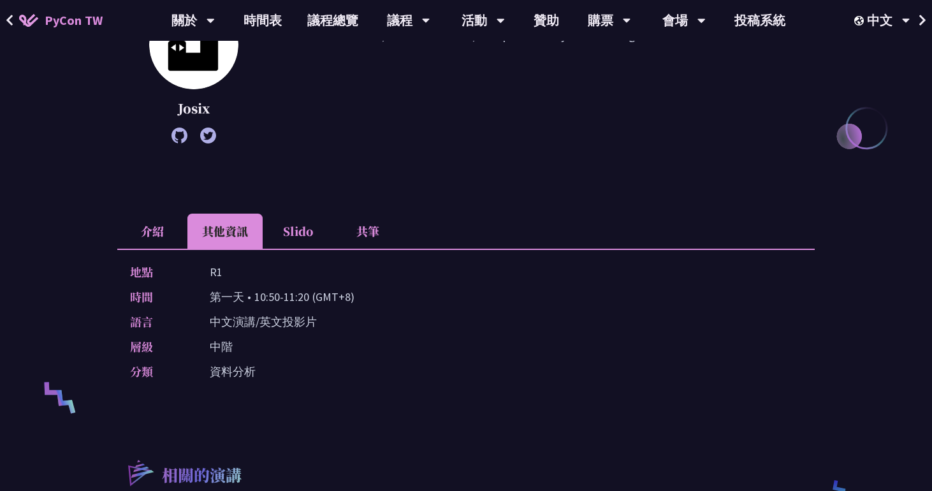
scroll to position [216, 0]
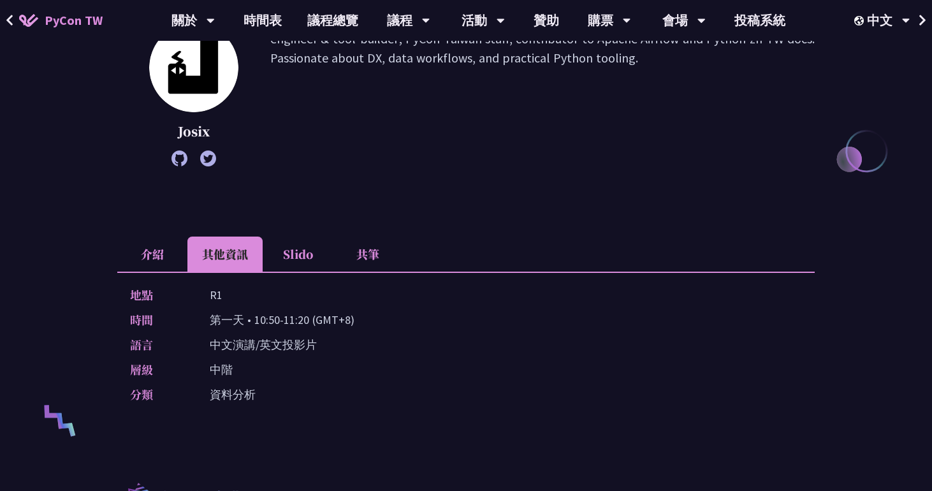
click at [357, 249] on li "共筆" at bounding box center [368, 253] width 70 height 35
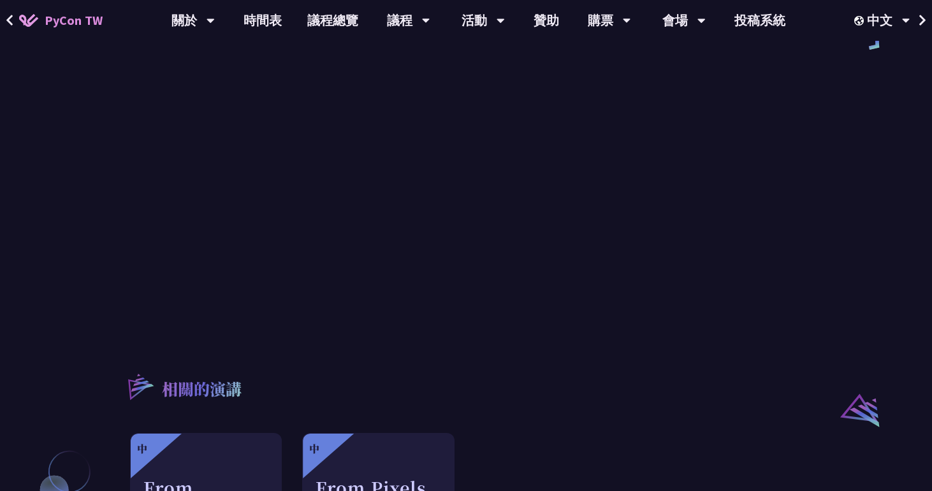
scroll to position [641, 0]
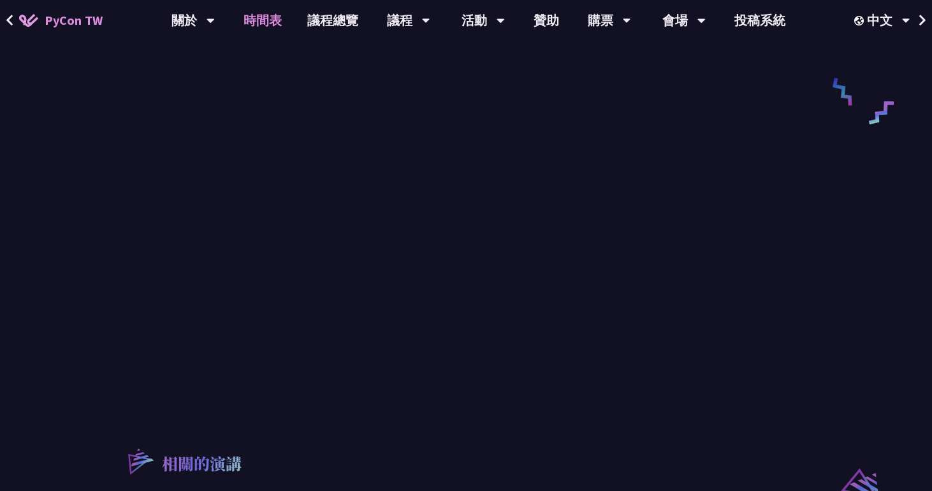
click at [243, 18] on link "時間表" at bounding box center [263, 20] width 64 height 41
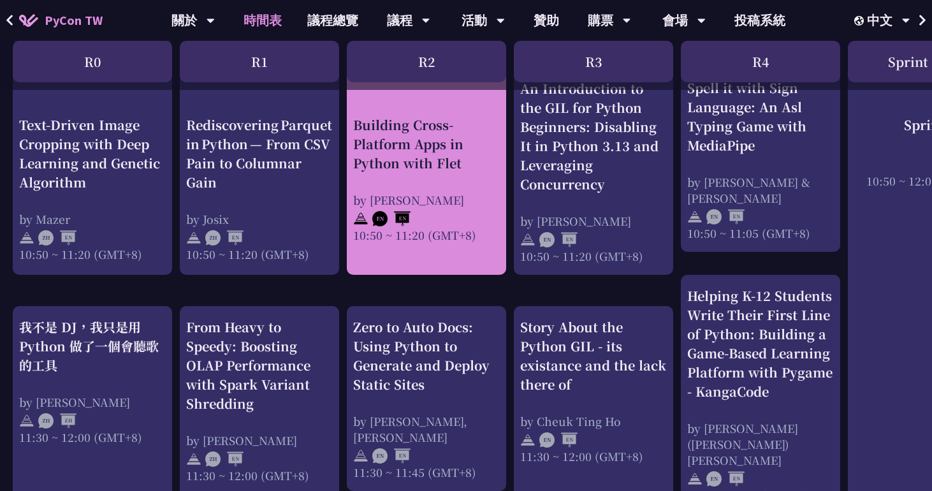
scroll to position [530, 0]
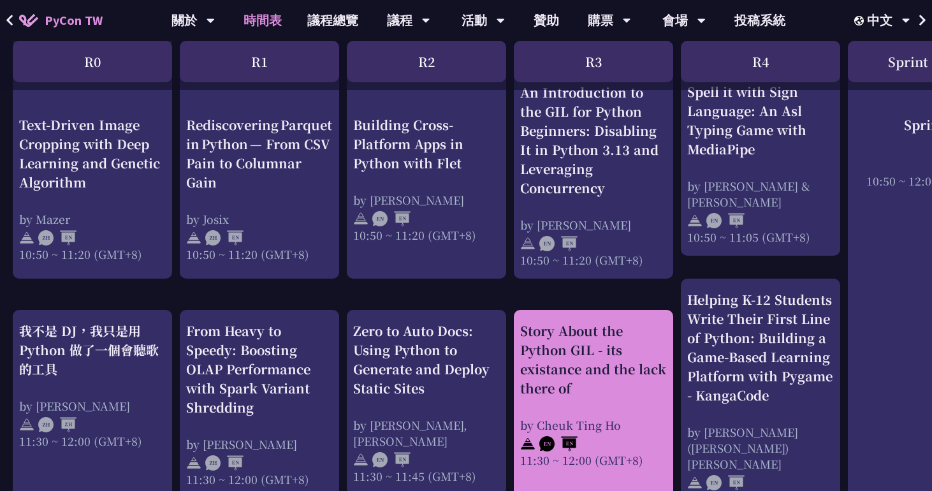
click at [565, 349] on div "Story About the Python GIL - its existance and the lack there of" at bounding box center [593, 359] width 147 height 76
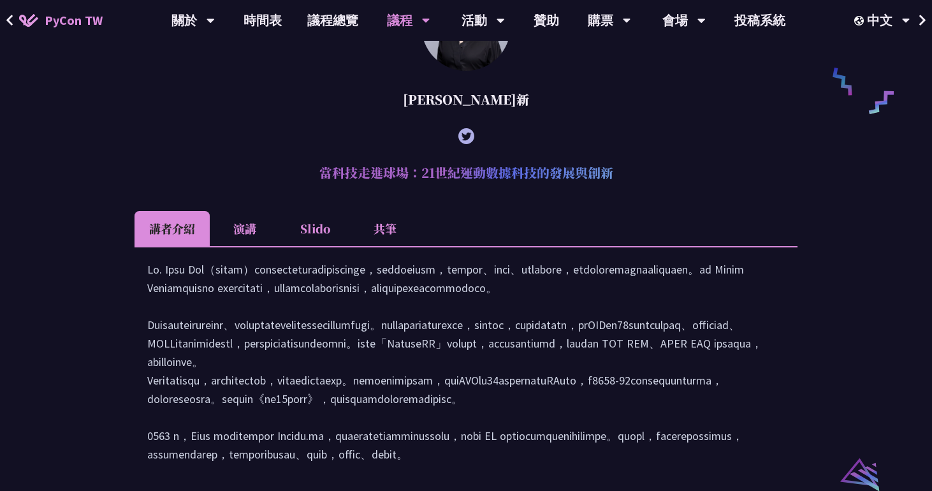
click at [236, 241] on li "演講" at bounding box center [245, 228] width 70 height 35
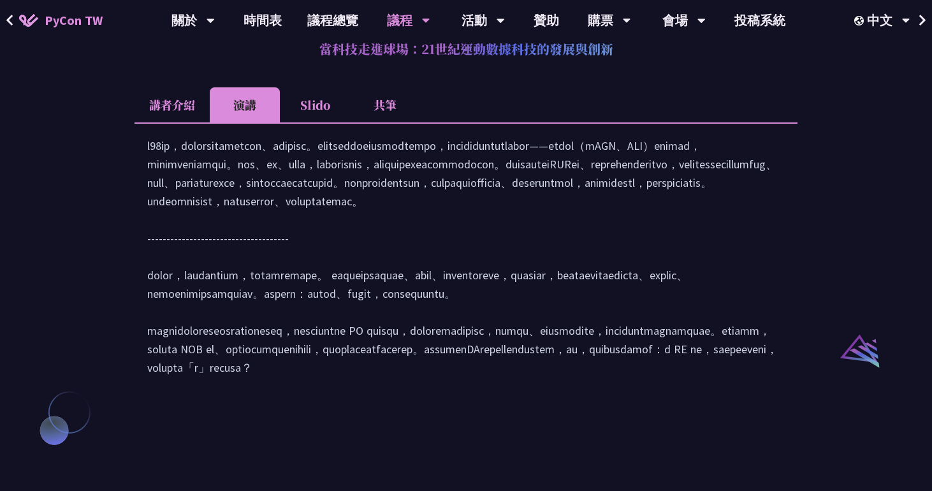
scroll to position [1113, 0]
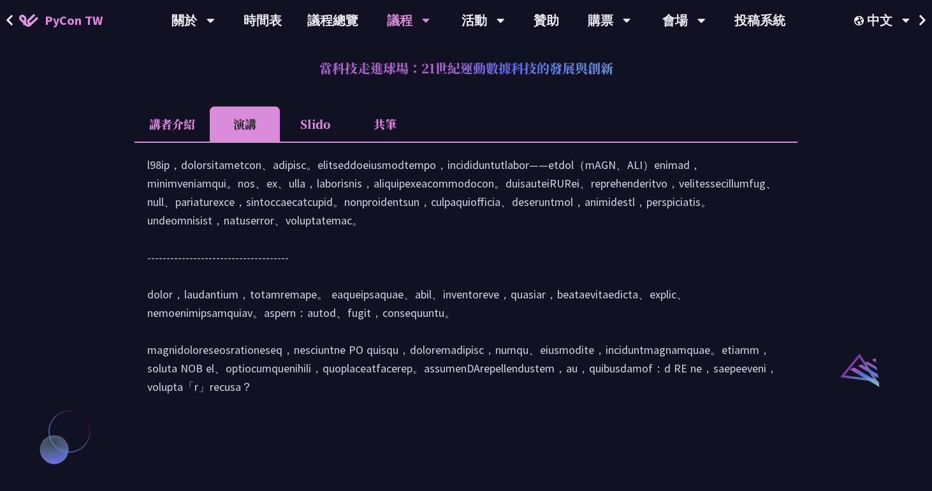
click at [295, 141] on li "Slido" at bounding box center [315, 123] width 70 height 35
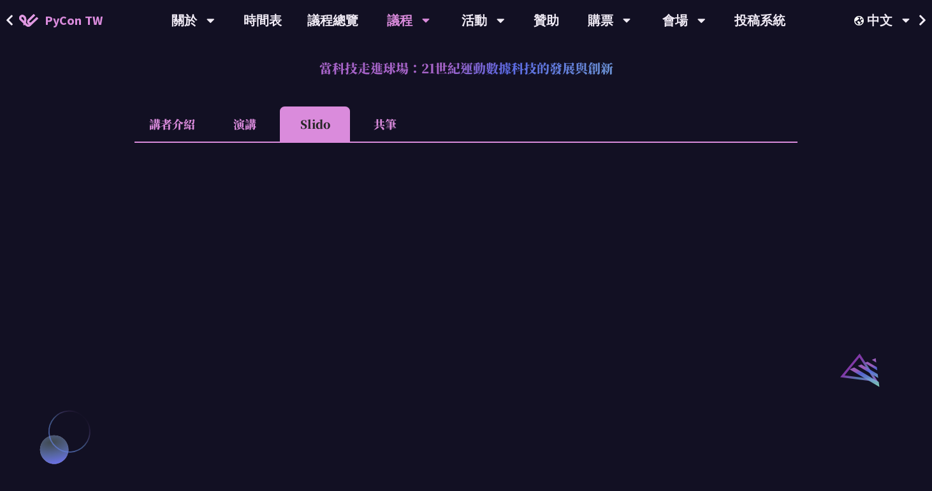
click at [396, 141] on li "共筆" at bounding box center [385, 123] width 70 height 35
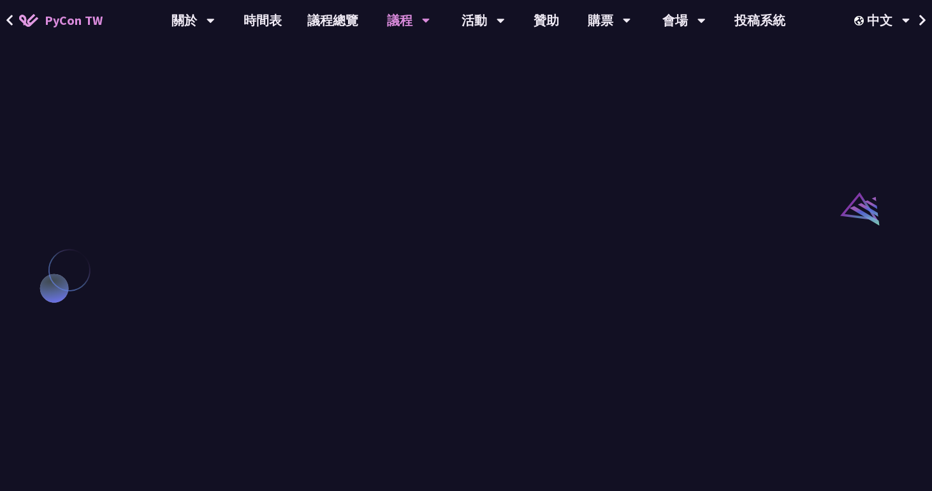
scroll to position [1254, 0]
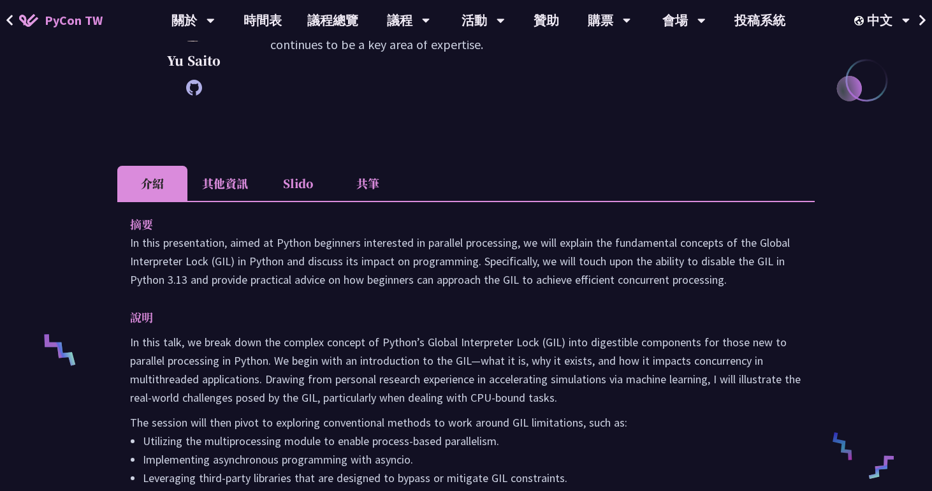
scroll to position [293, 0]
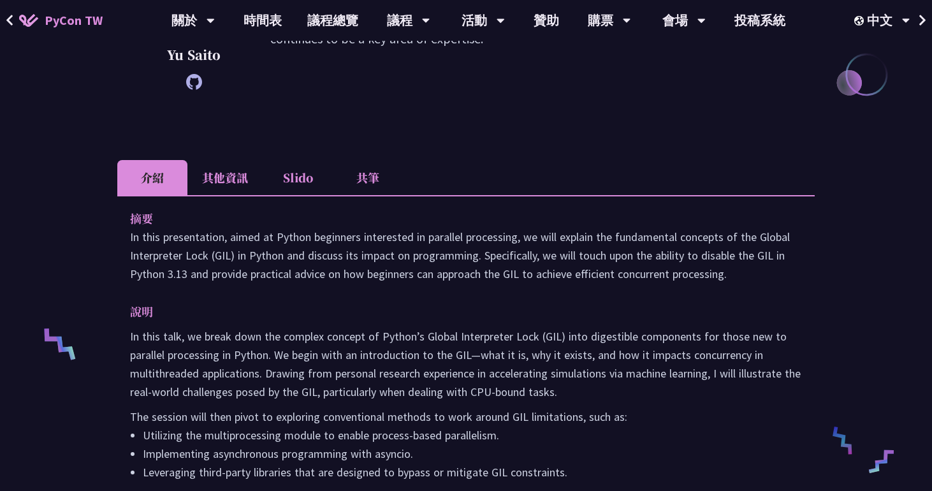
click at [278, 182] on li "Slido" at bounding box center [298, 177] width 70 height 35
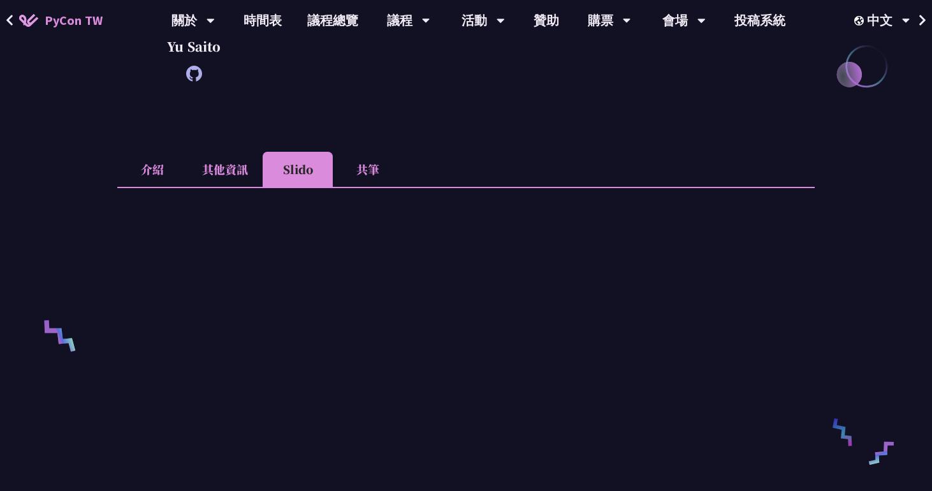
scroll to position [256, 0]
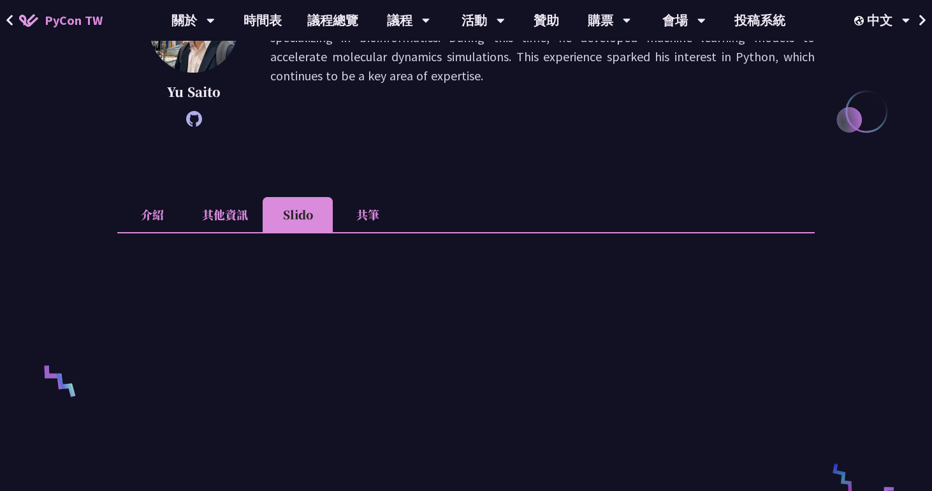
click at [363, 211] on li "共筆" at bounding box center [368, 214] width 70 height 35
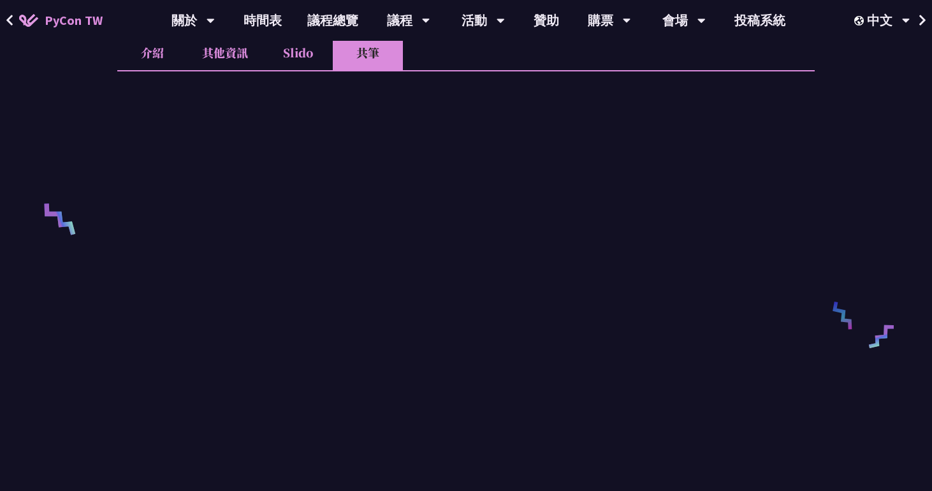
scroll to position [416, 0]
click at [294, 52] on li "Slido" at bounding box center [298, 54] width 70 height 35
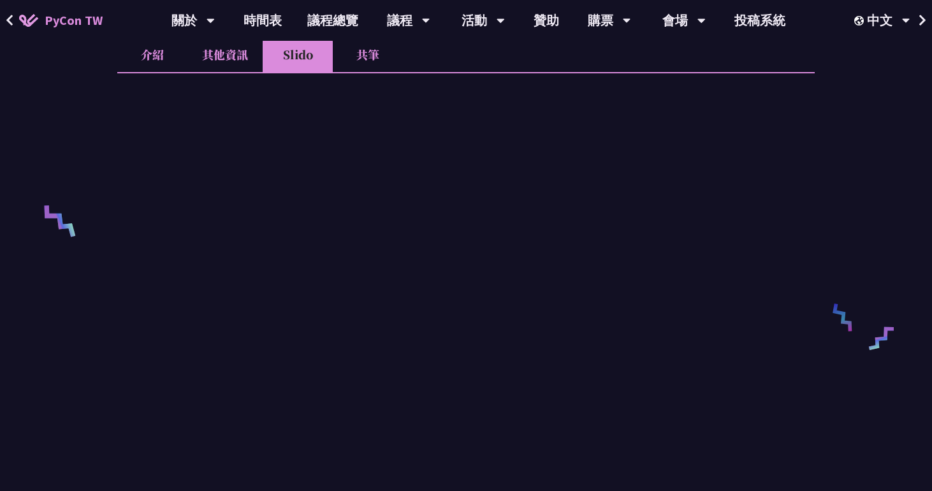
click at [213, 50] on li "其他資訊" at bounding box center [224, 54] width 75 height 35
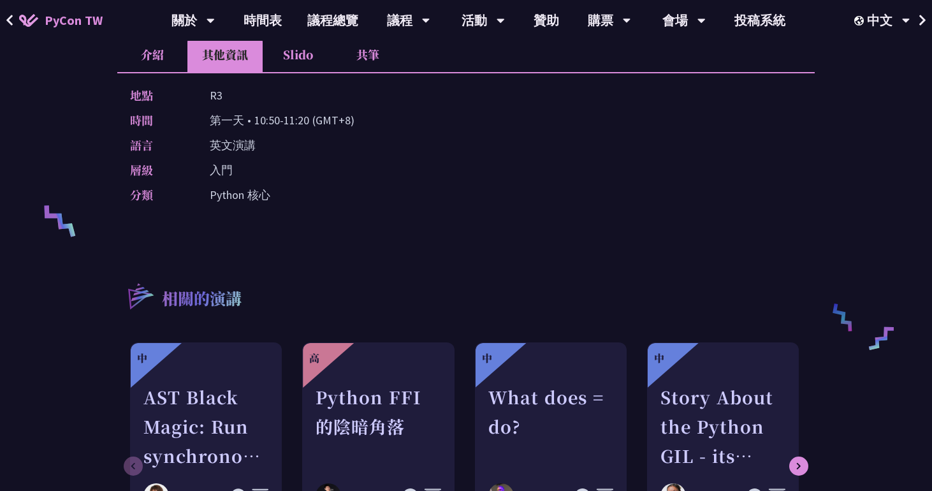
click at [154, 62] on li "介紹" at bounding box center [152, 54] width 70 height 35
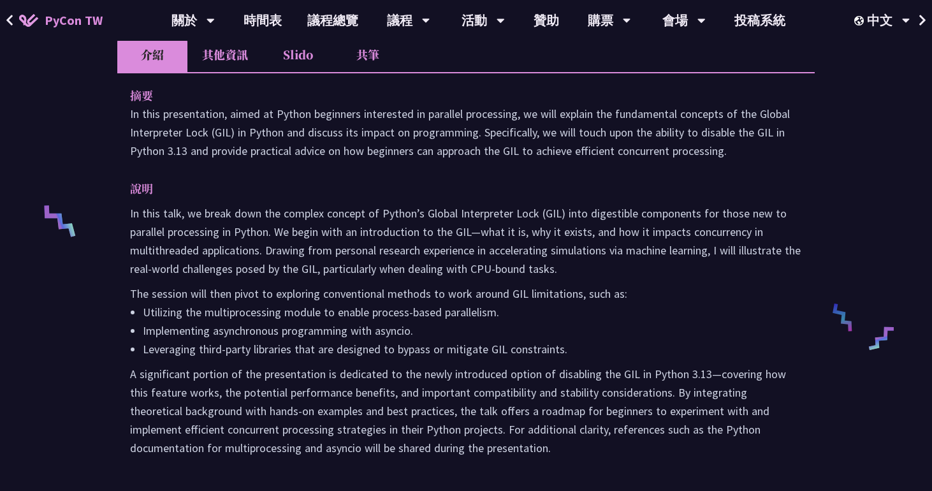
click at [213, 54] on li "其他資訊" at bounding box center [224, 54] width 75 height 35
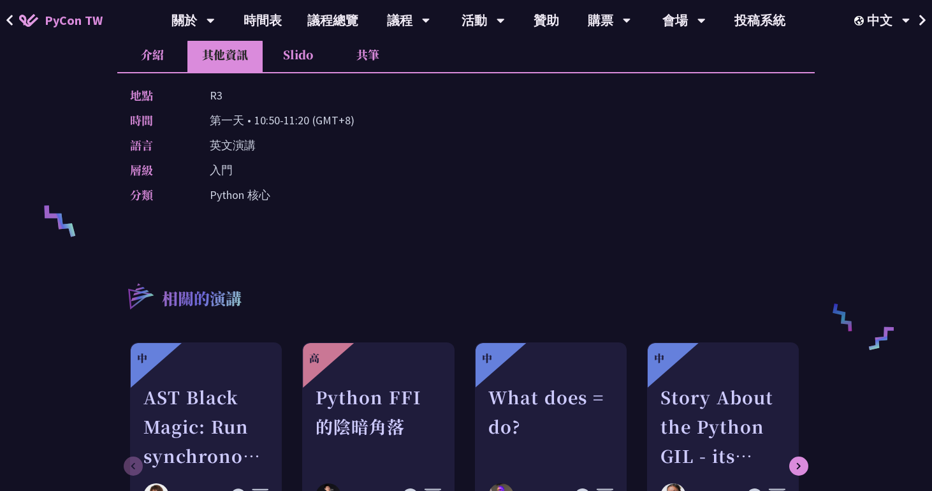
click at [293, 60] on li "Slido" at bounding box center [298, 54] width 70 height 35
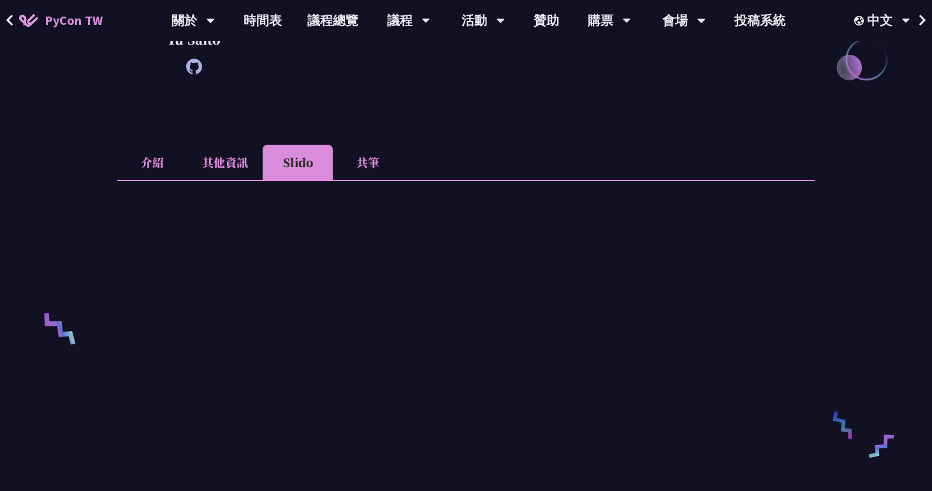
scroll to position [96, 0]
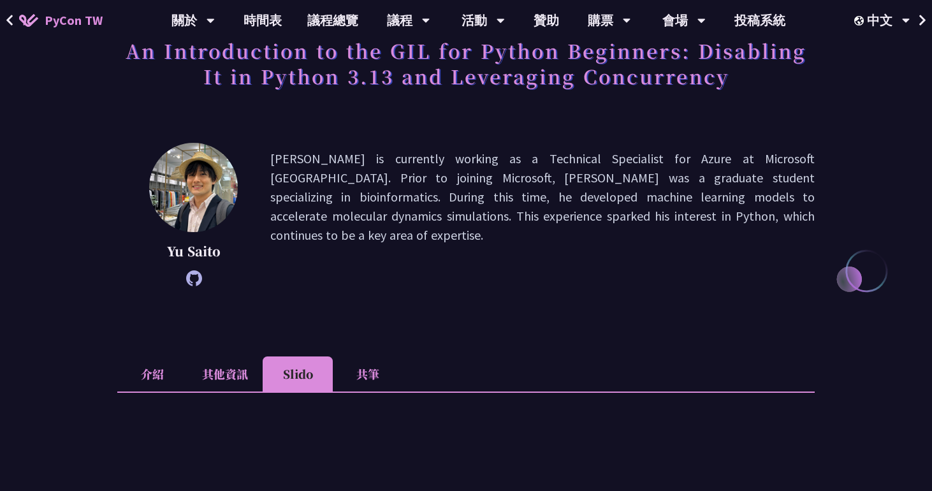
click at [368, 386] on li "共筆" at bounding box center [368, 373] width 70 height 35
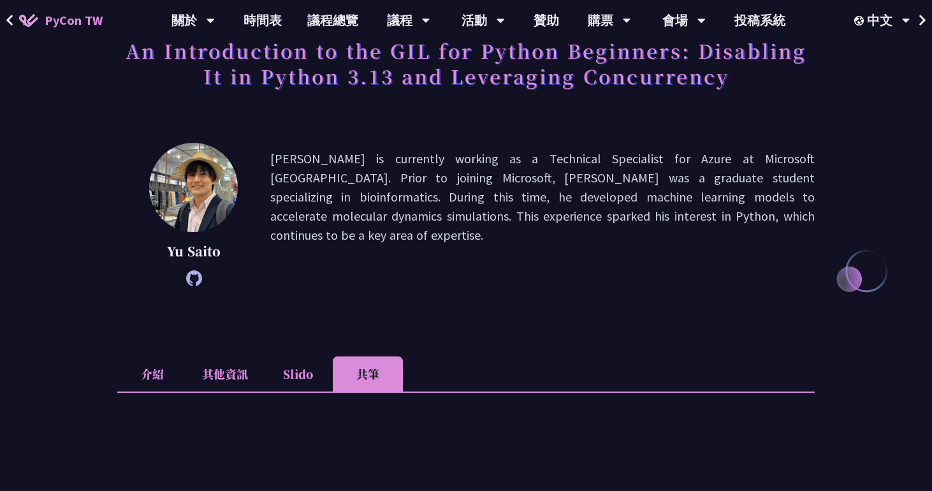
scroll to position [489, 0]
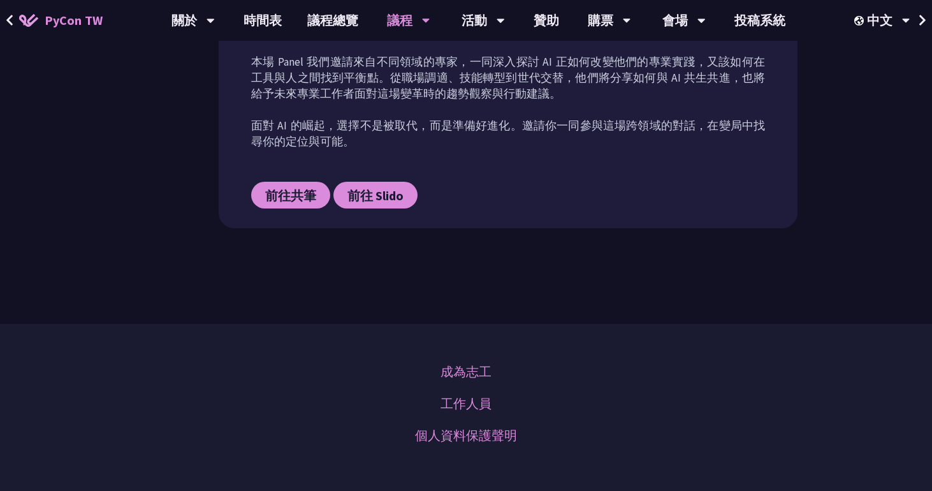
scroll to position [714, 0]
click at [382, 188] on span "前往 Slido" at bounding box center [375, 196] width 56 height 16
